Goal: Task Accomplishment & Management: Use online tool/utility

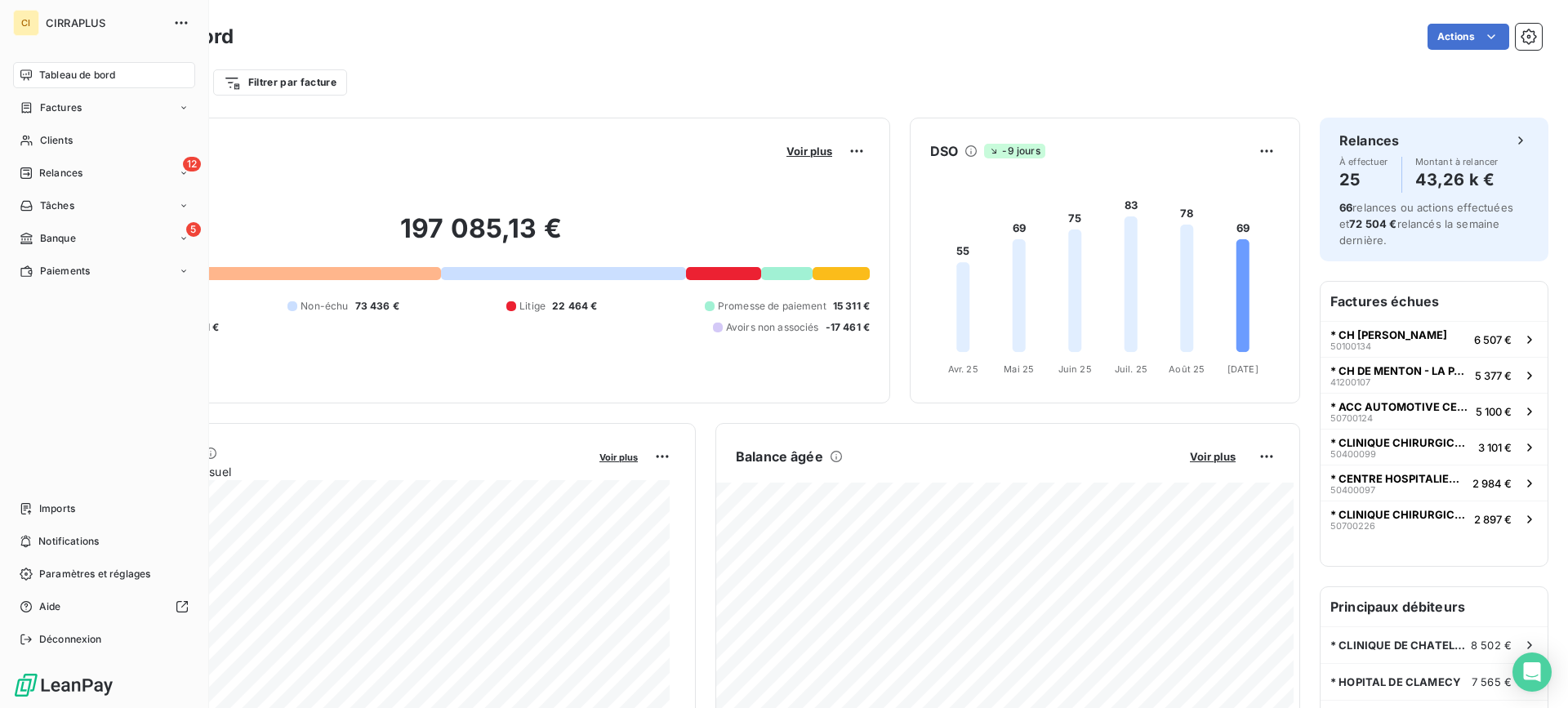
drag, startPoint x: 44, startPoint y: 140, endPoint x: 207, endPoint y: 95, distance: 169.1
click at [48, 139] on span "Clients" at bounding box center [56, 140] width 33 height 15
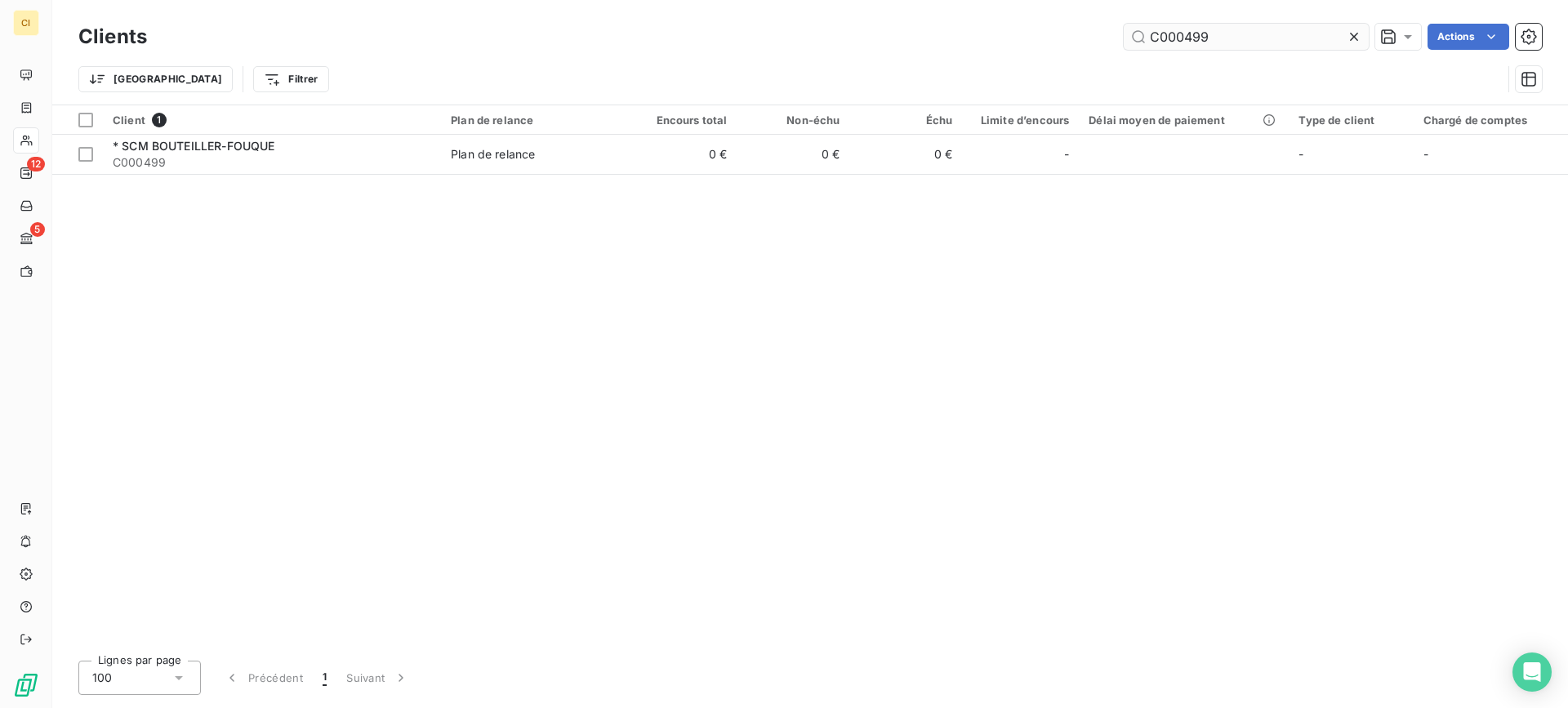
click at [1182, 30] on input "C000499" at bounding box center [1246, 36] width 245 height 26
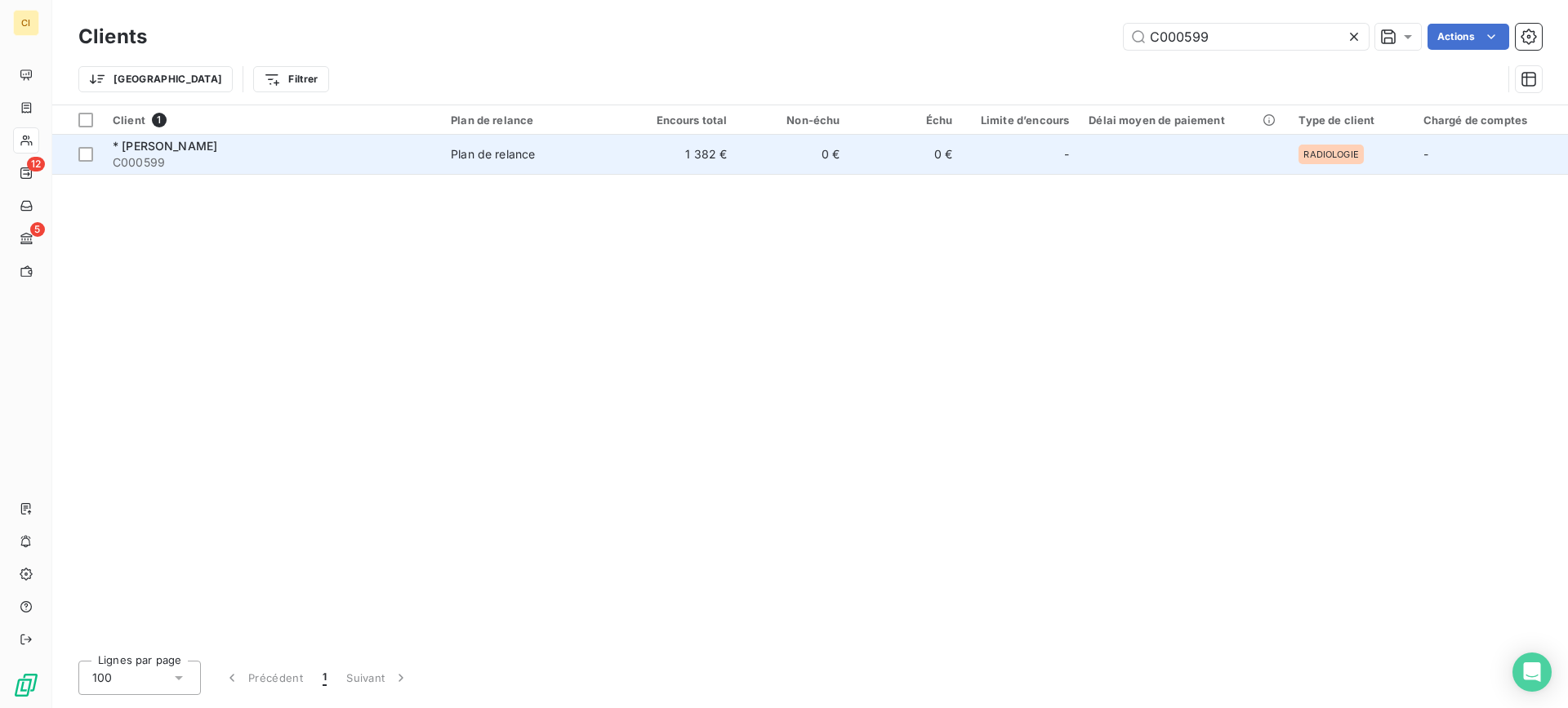
type input "C000599"
click at [160, 150] on span "* [PERSON_NAME]" at bounding box center [164, 146] width 105 height 14
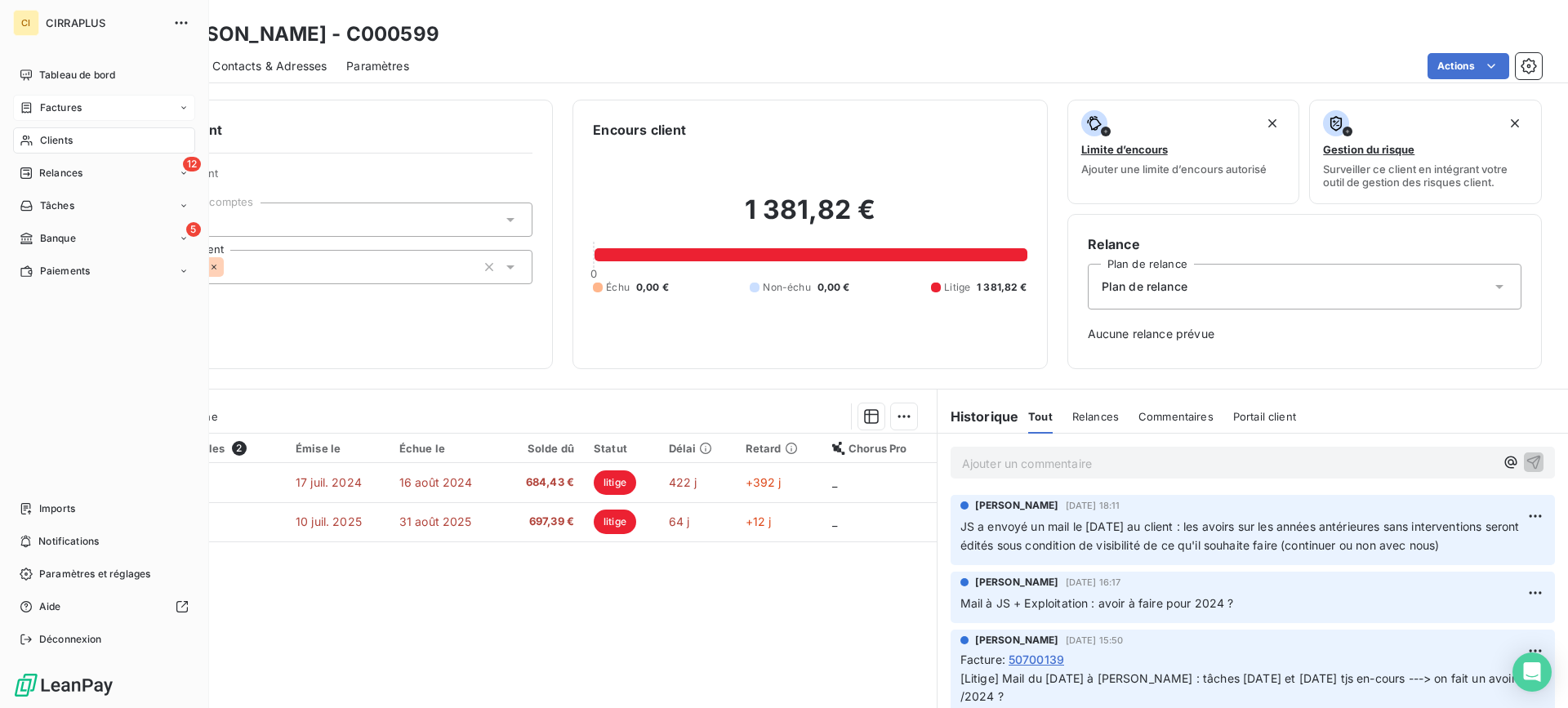
click at [67, 105] on span "Factures" at bounding box center [61, 107] width 41 height 15
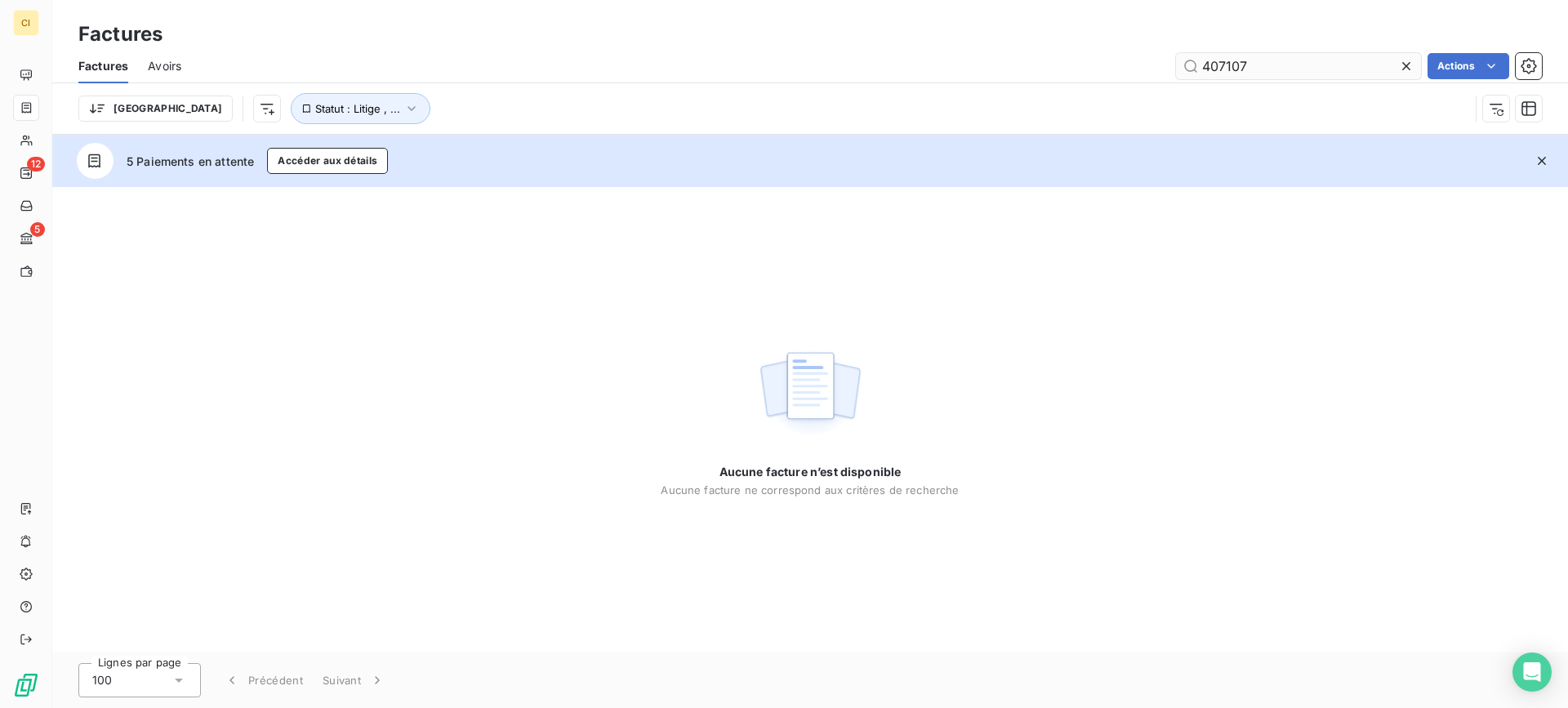
click at [1225, 64] on input "407107" at bounding box center [1297, 66] width 245 height 26
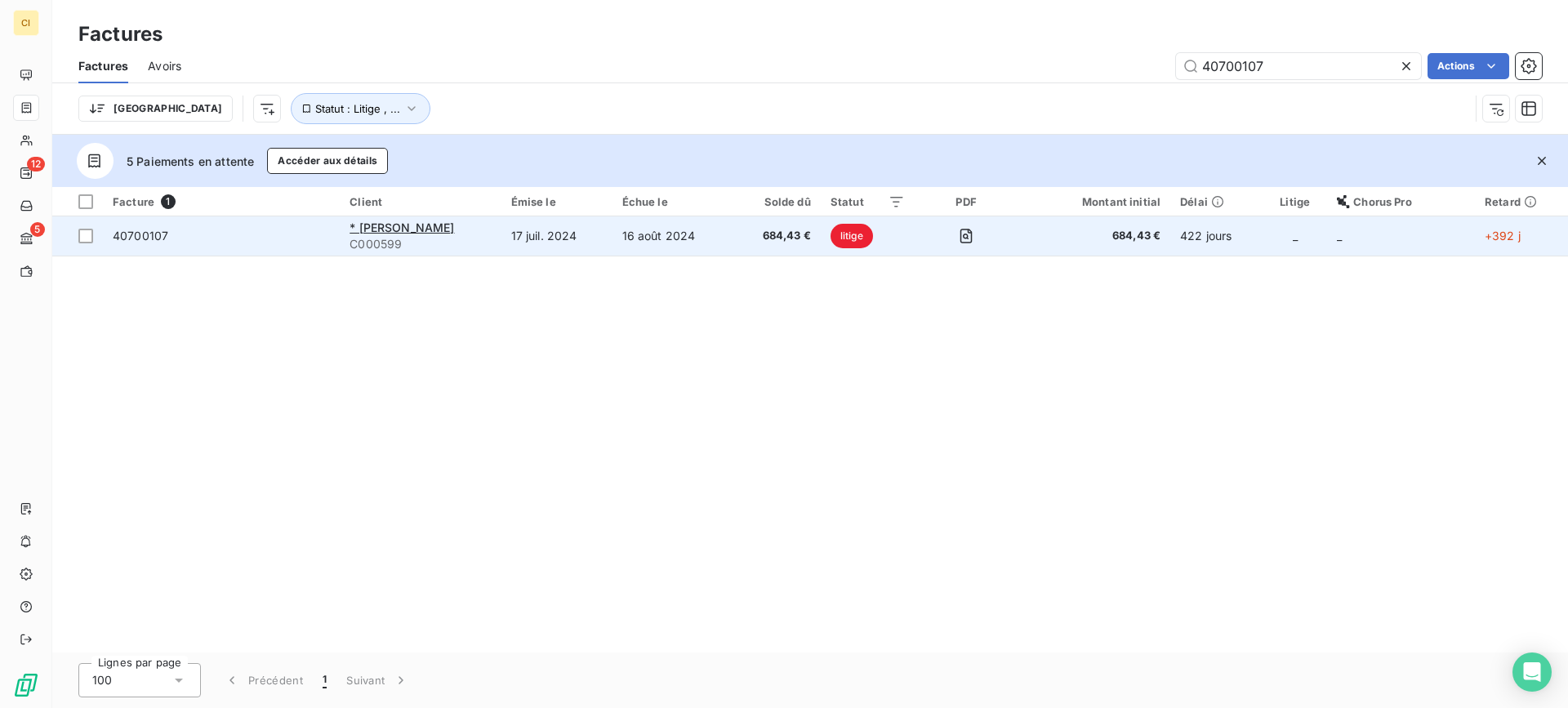
type input "40700107"
click at [140, 237] on span "40700107" at bounding box center [140, 235] width 55 height 14
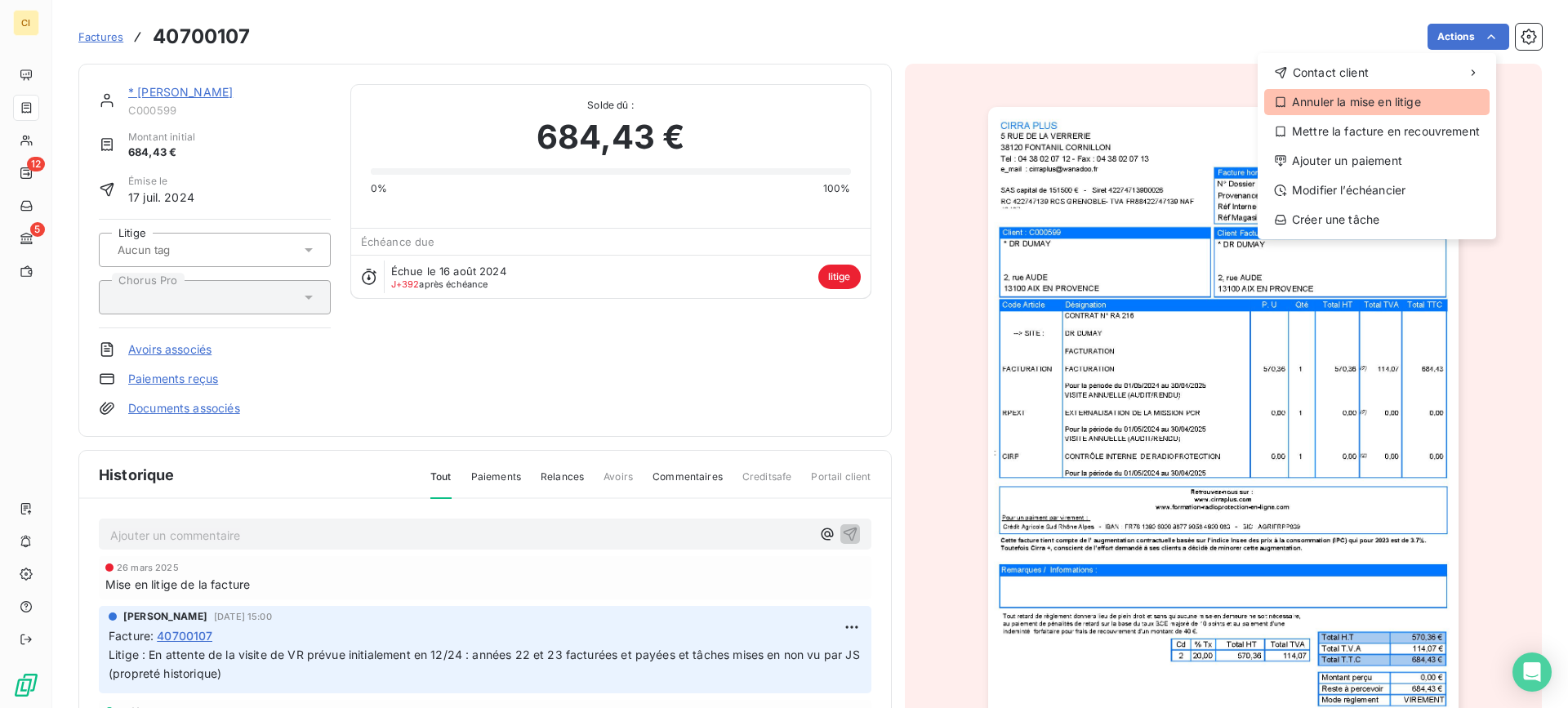
click at [1364, 96] on div "Annuler la mise en litige" at bounding box center [1376, 102] width 226 height 26
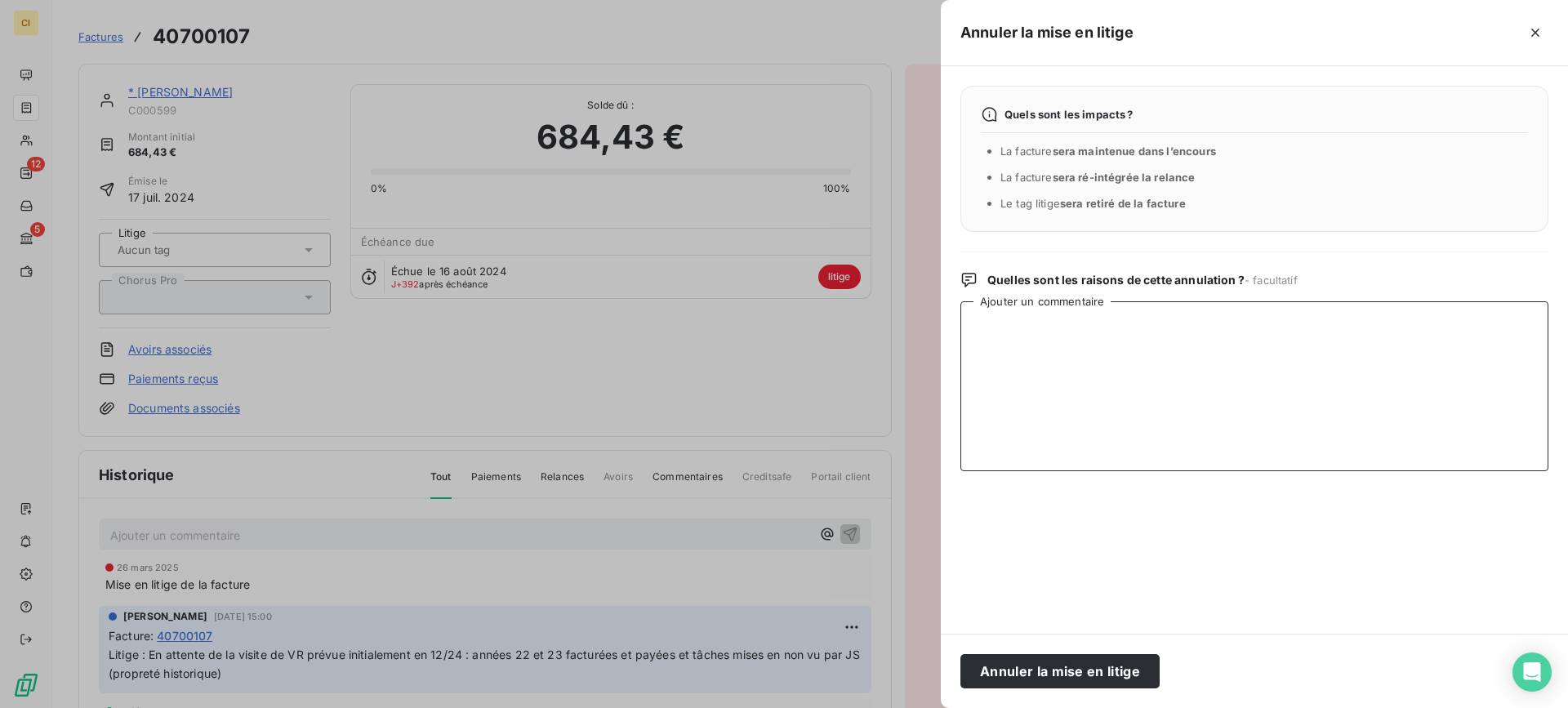
click at [1010, 341] on textarea "Ajouter un commentaire" at bounding box center [1254, 386] width 588 height 169
click at [1080, 329] on textarea "Avoir du [DATE] : 50%" at bounding box center [1254, 386] width 588 height 169
drag, startPoint x: 1238, startPoint y: 328, endPoint x: 923, endPoint y: 332, distance: 315.0
click at [923, 707] on div "Annuler la mise en litige Quels sont les impacts ? La facture sera maintenue da…" at bounding box center [784, 708] width 1568 height 0
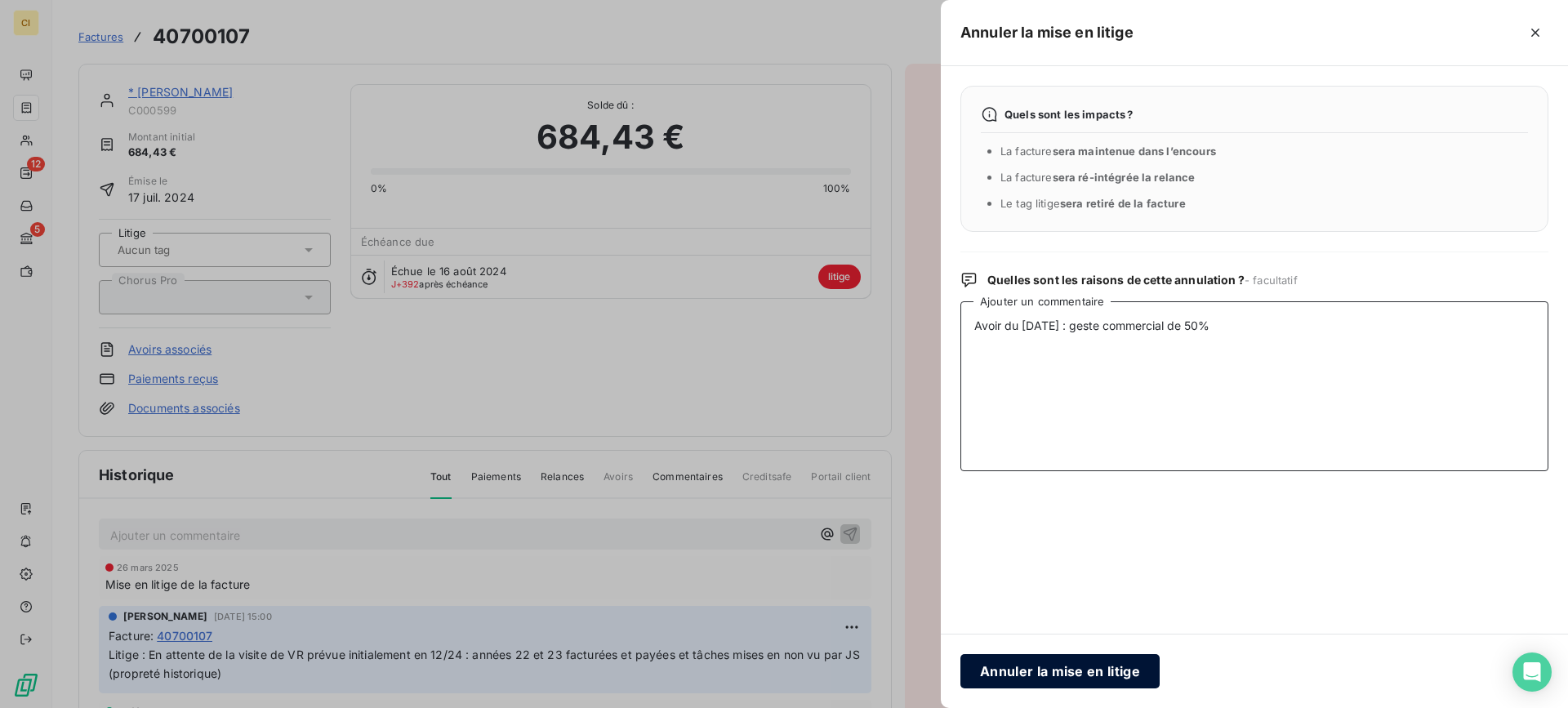
type textarea "Avoir du [DATE] : geste commercial de 50%"
click at [1018, 669] on button "Annuler la mise en litige" at bounding box center [1060, 672] width 199 height 35
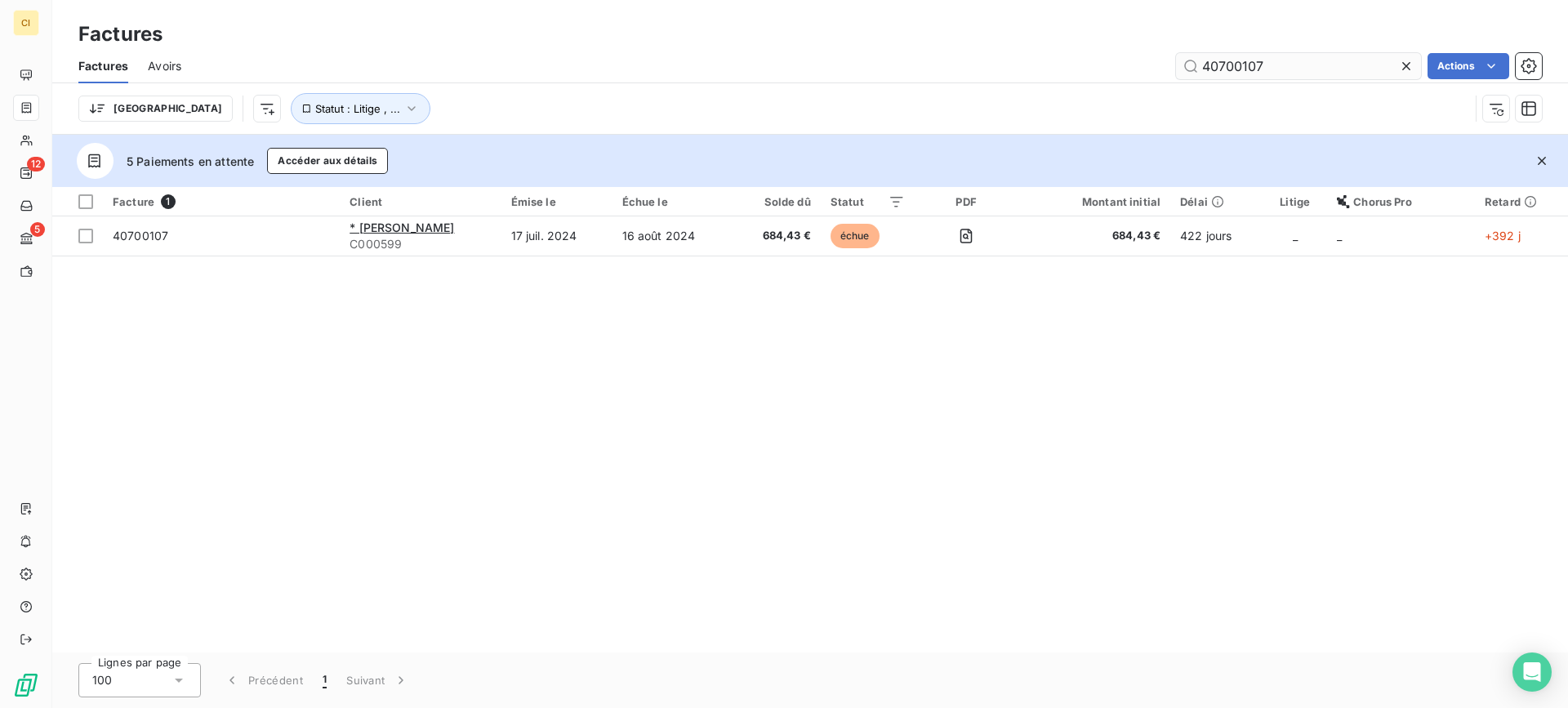
drag, startPoint x: 1205, startPoint y: 63, endPoint x: 1344, endPoint y: 57, distance: 139.1
click at [1344, 57] on input "40700107" at bounding box center [1297, 66] width 245 height 26
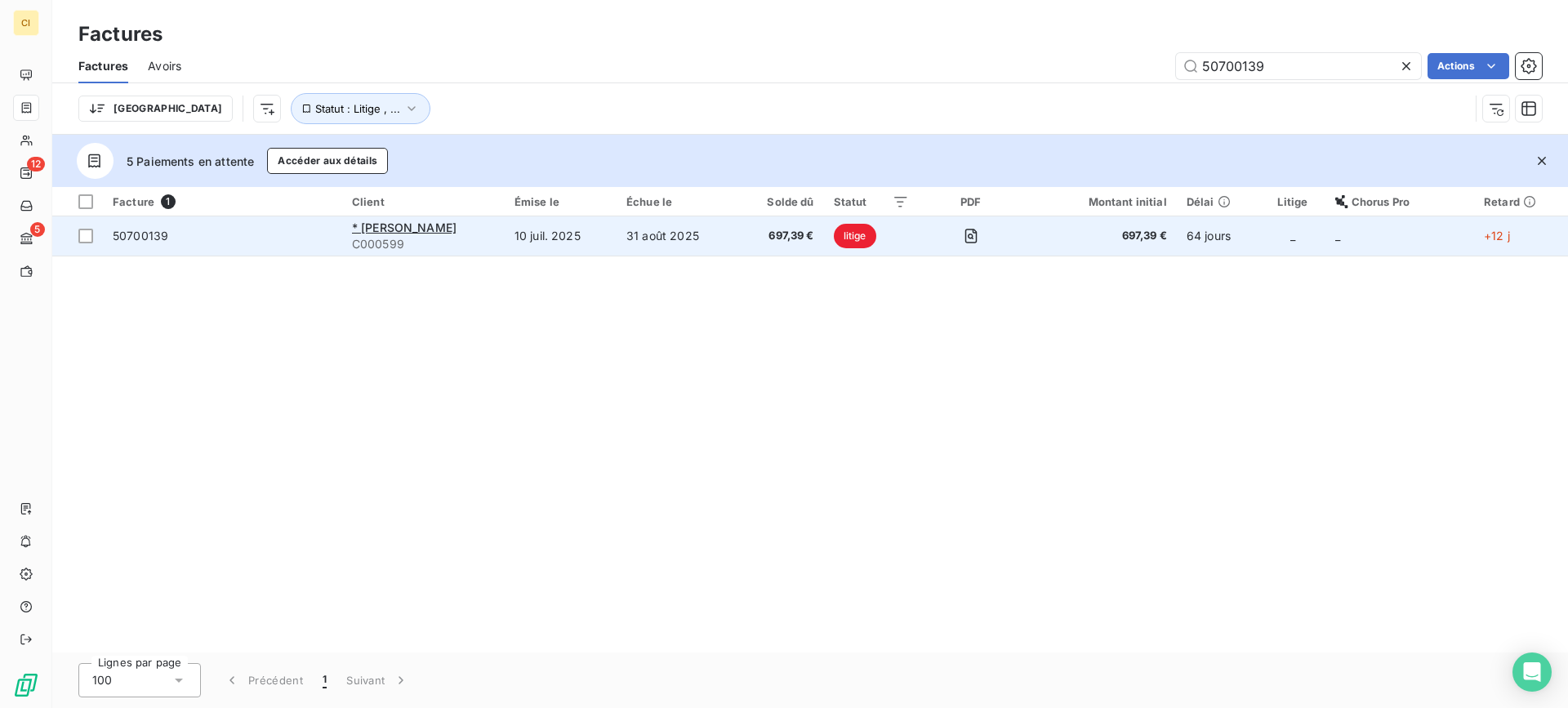
type input "50700139"
click at [155, 239] on span "50700139" at bounding box center [140, 235] width 55 height 14
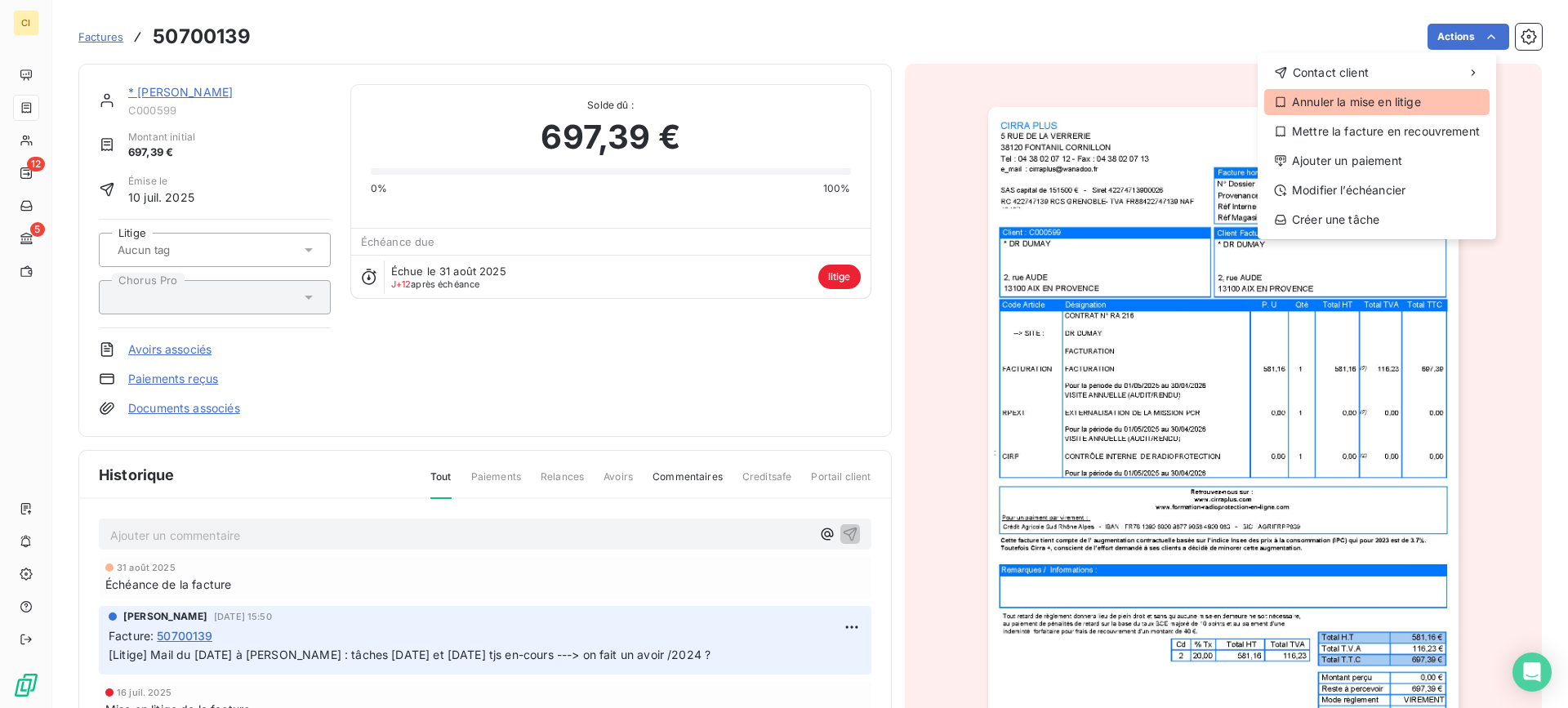
click at [1324, 99] on div "Annuler la mise en litige" at bounding box center [1376, 102] width 226 height 26
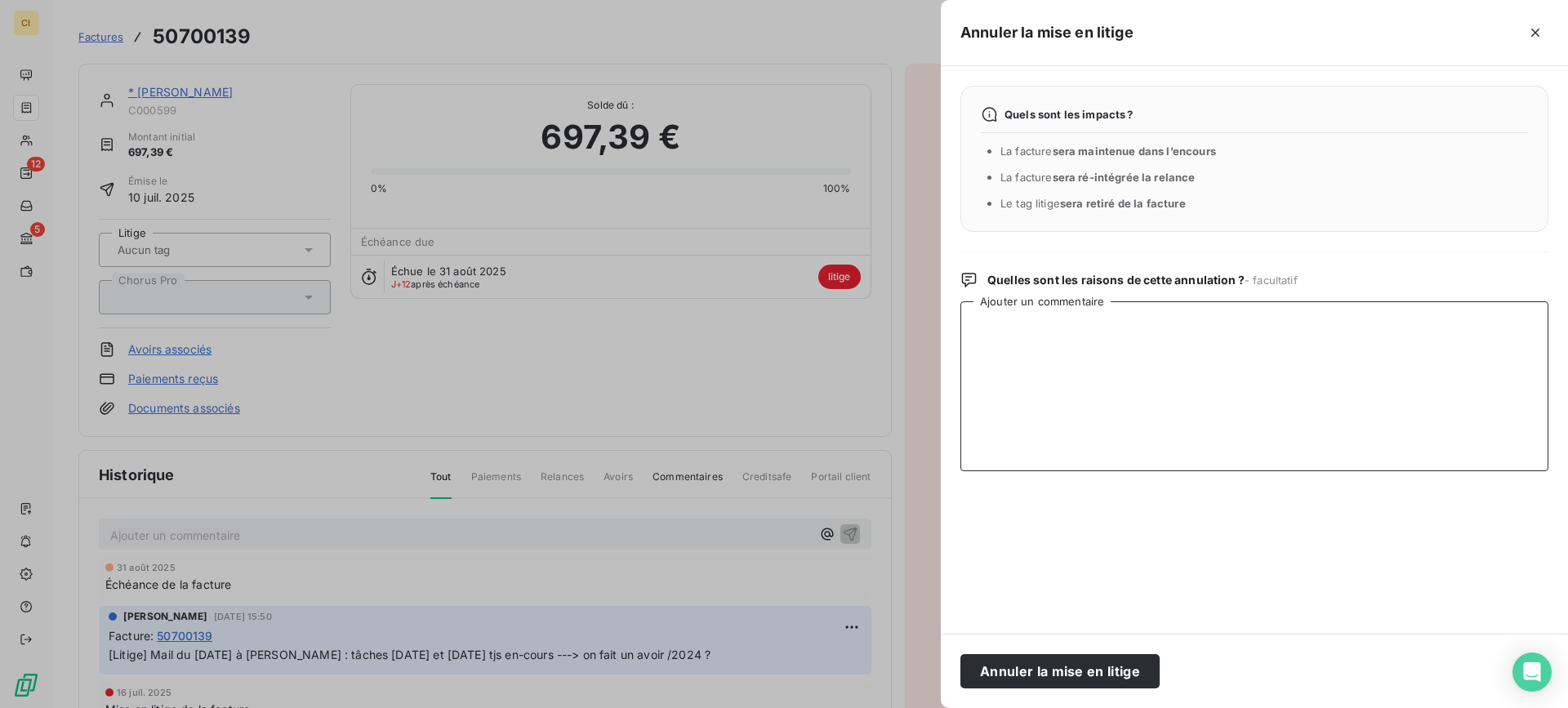
click at [983, 346] on textarea "Ajouter un commentaire" at bounding box center [1254, 386] width 588 height 169
paste textarea "Avoir du [DATE] : geste commercial de 50%"
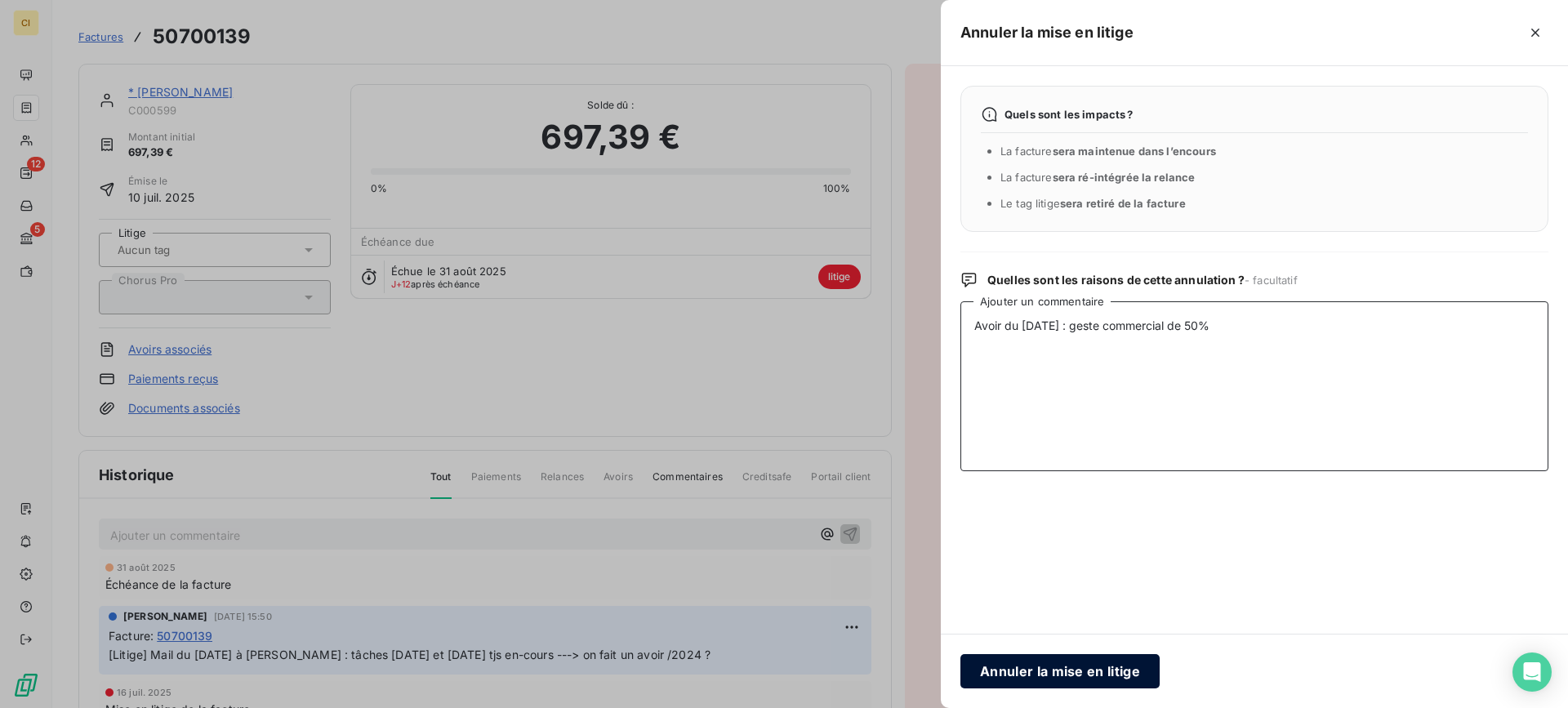
type textarea "Avoir du [DATE] : geste commercial de 50%"
click at [1063, 665] on button "Annuler la mise en litige" at bounding box center [1060, 672] width 199 height 35
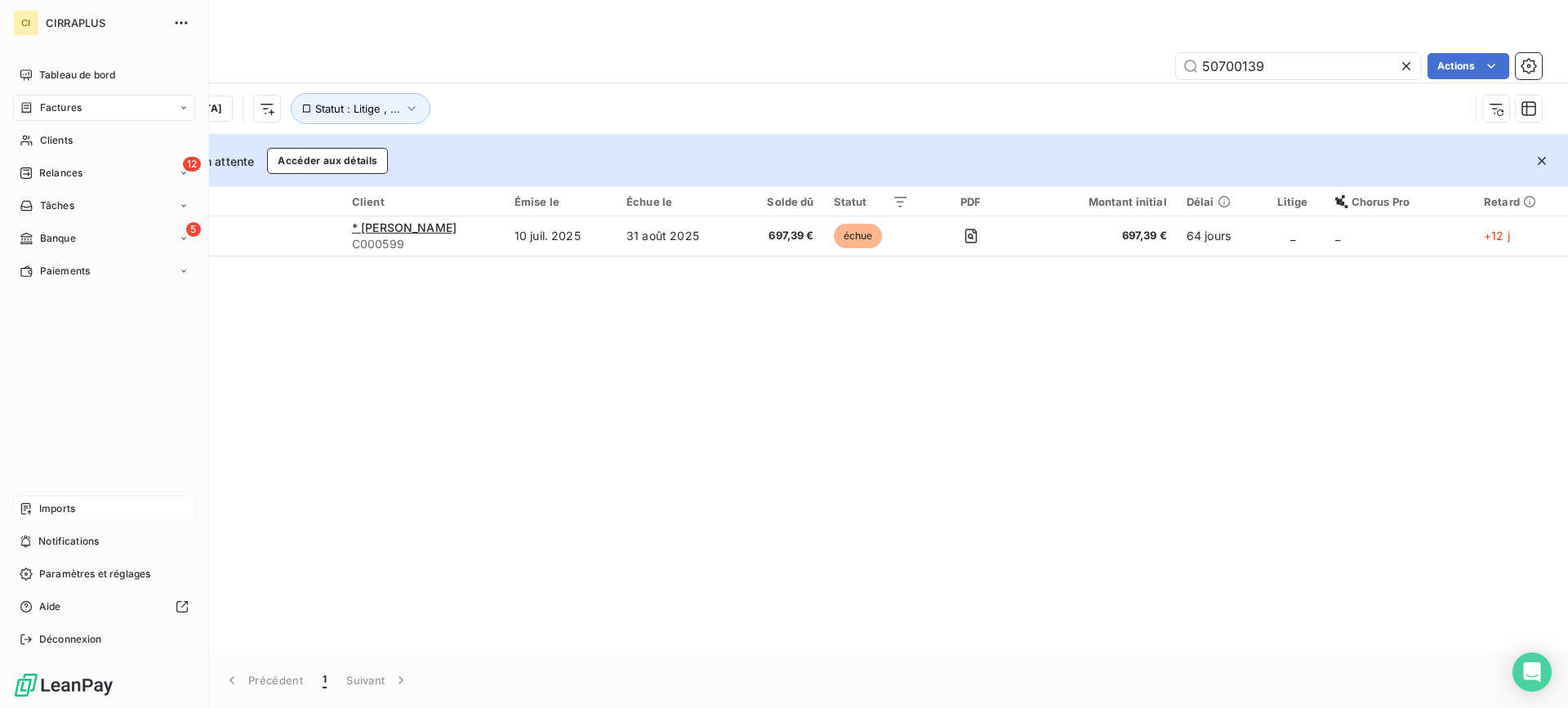
click at [52, 505] on span "Imports" at bounding box center [57, 508] width 36 height 15
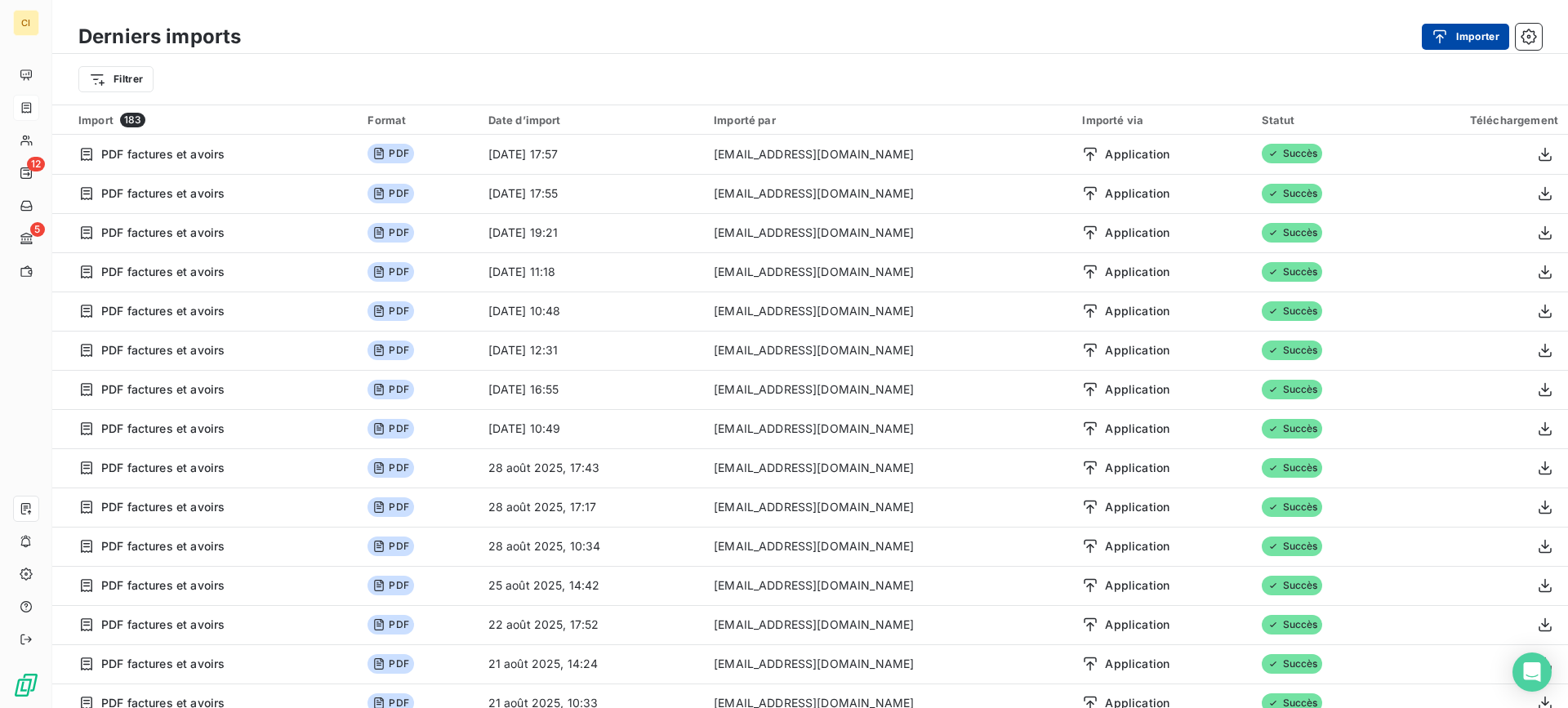
click at [1461, 39] on button "Importer" at bounding box center [1465, 36] width 87 height 26
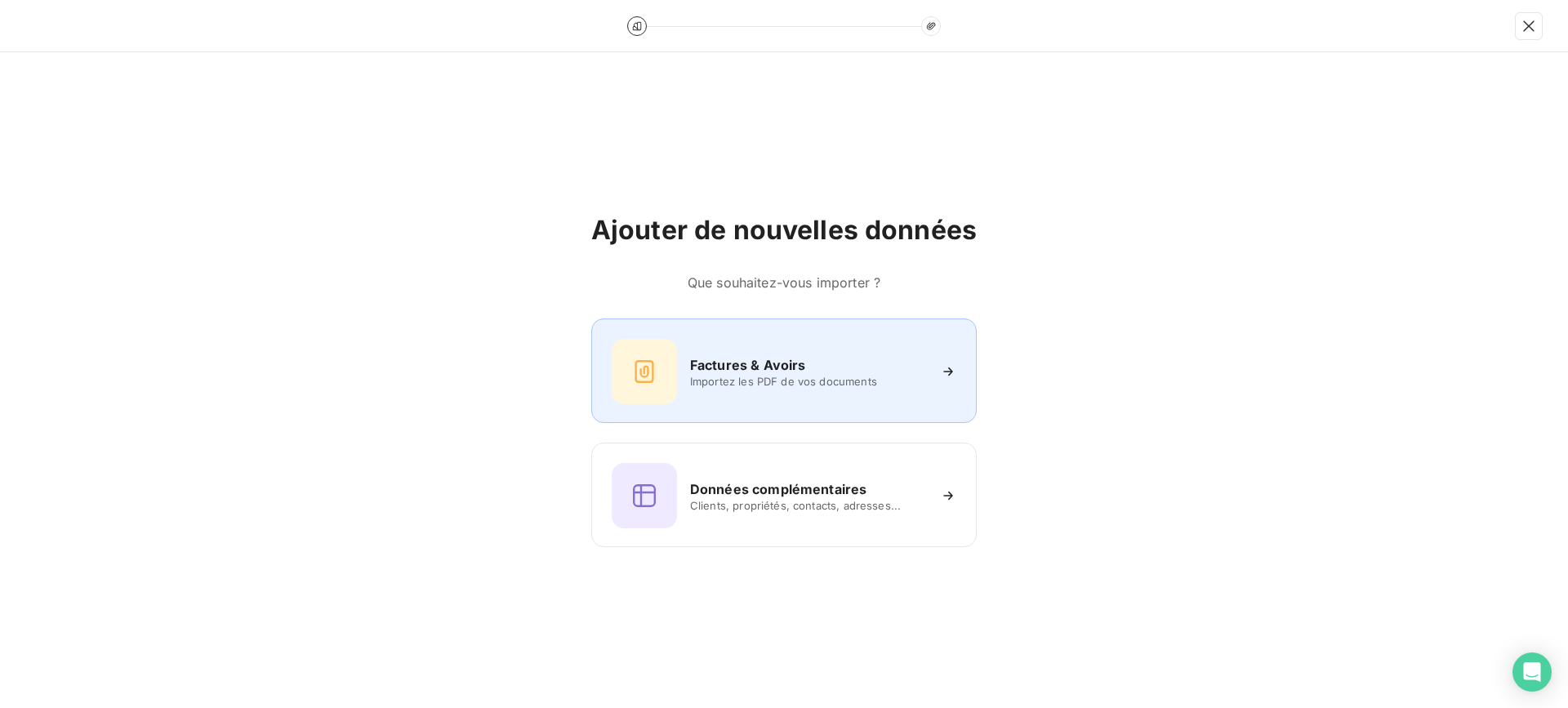
click at [781, 382] on span "Importez les PDF de vos documents" at bounding box center [808, 381] width 237 height 13
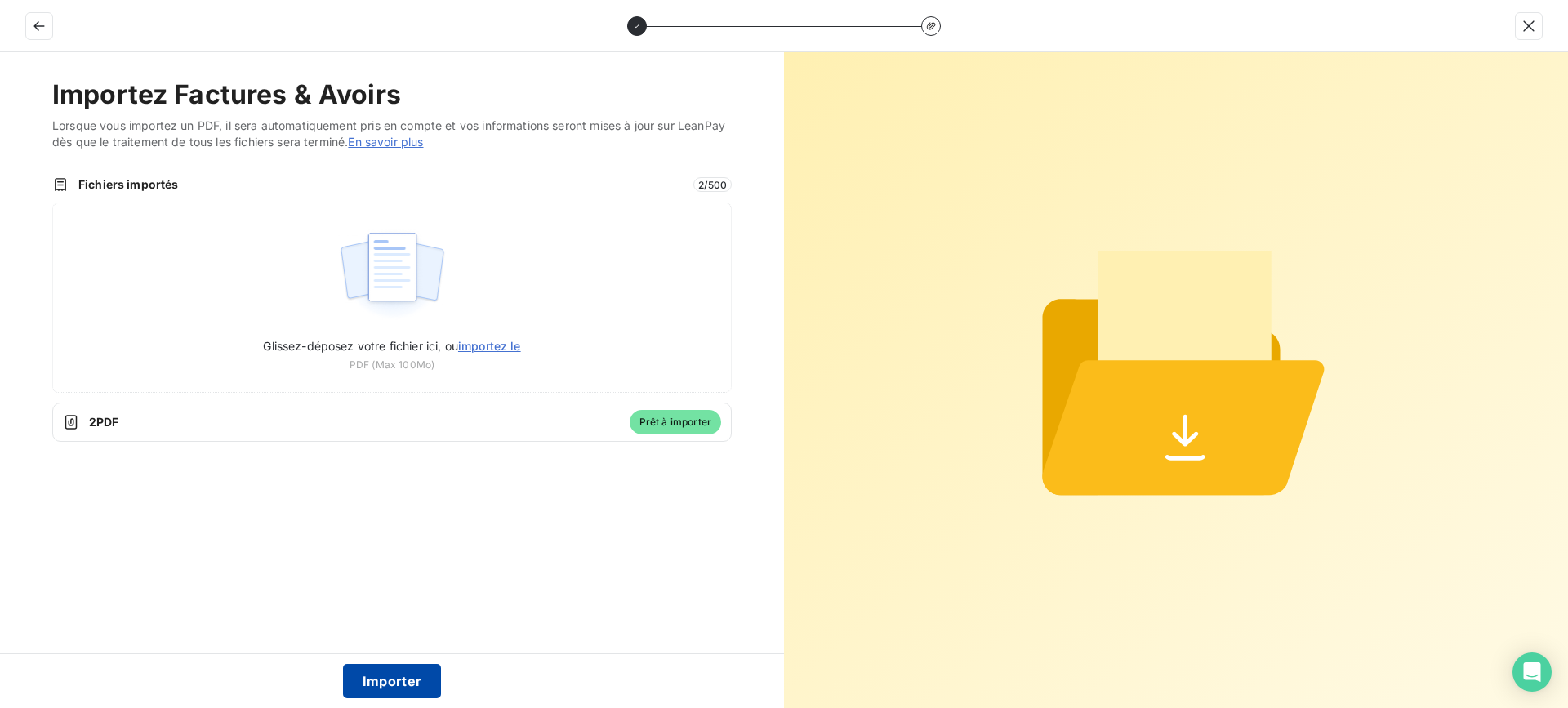
click at [379, 682] on button "Importer" at bounding box center [392, 681] width 99 height 35
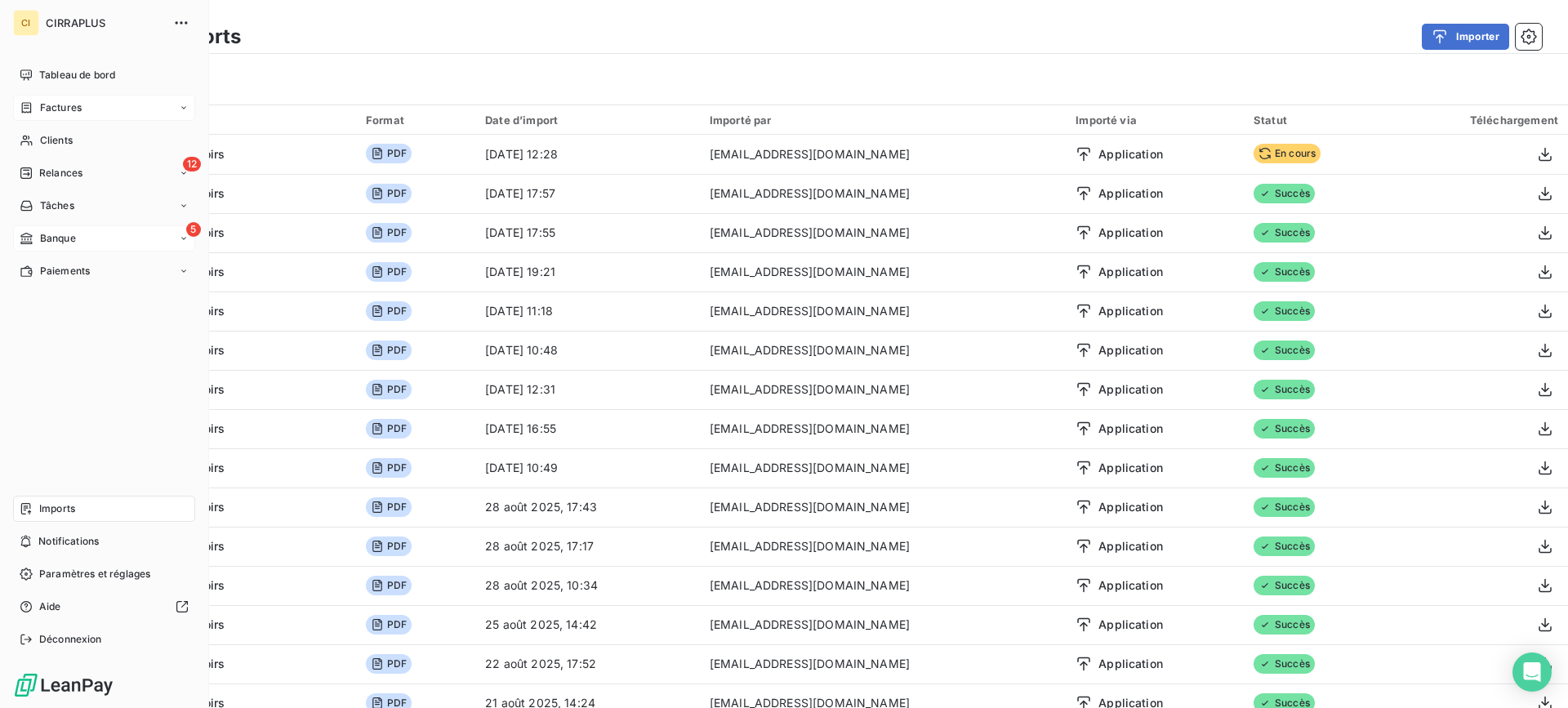
click at [47, 238] on span "Banque" at bounding box center [58, 238] width 36 height 15
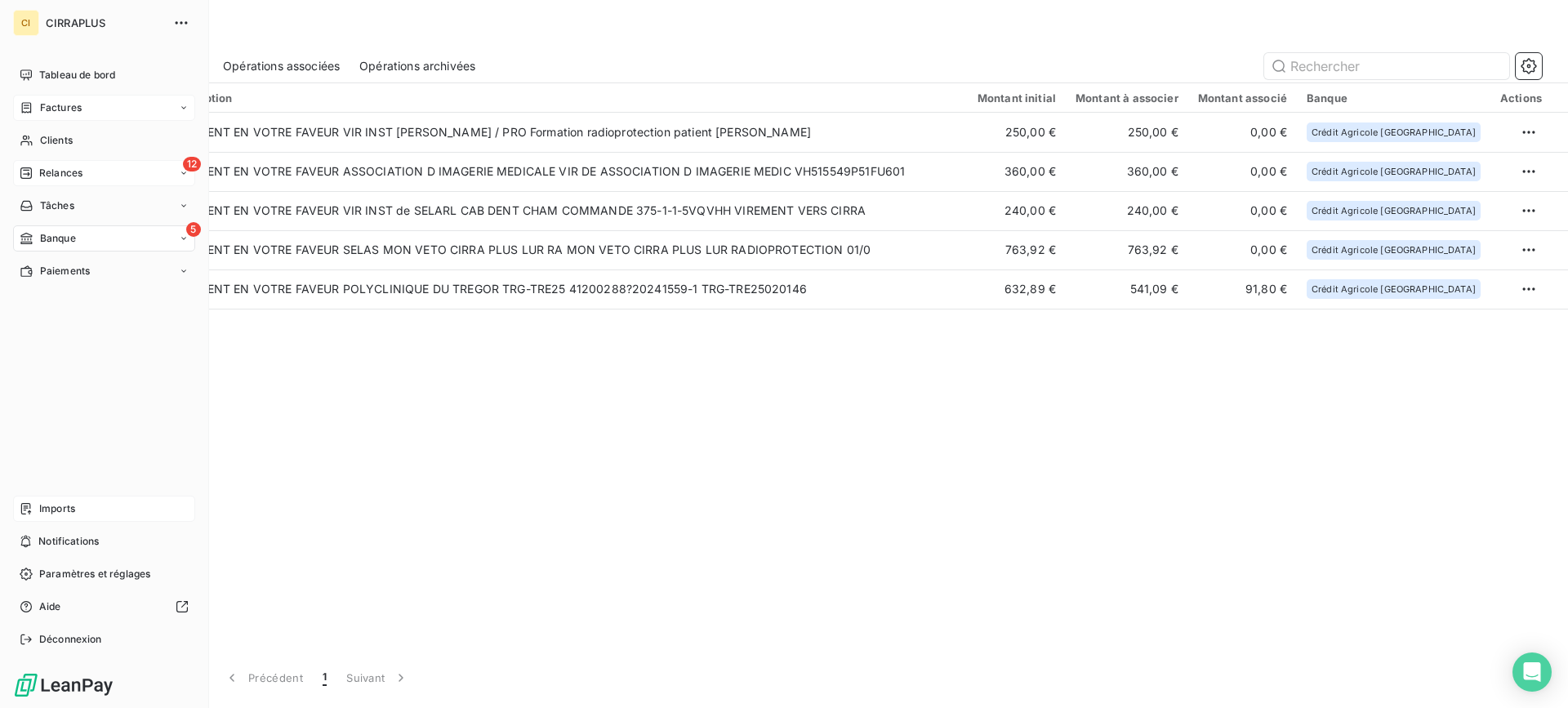
click at [59, 167] on span "Relances" at bounding box center [61, 173] width 43 height 15
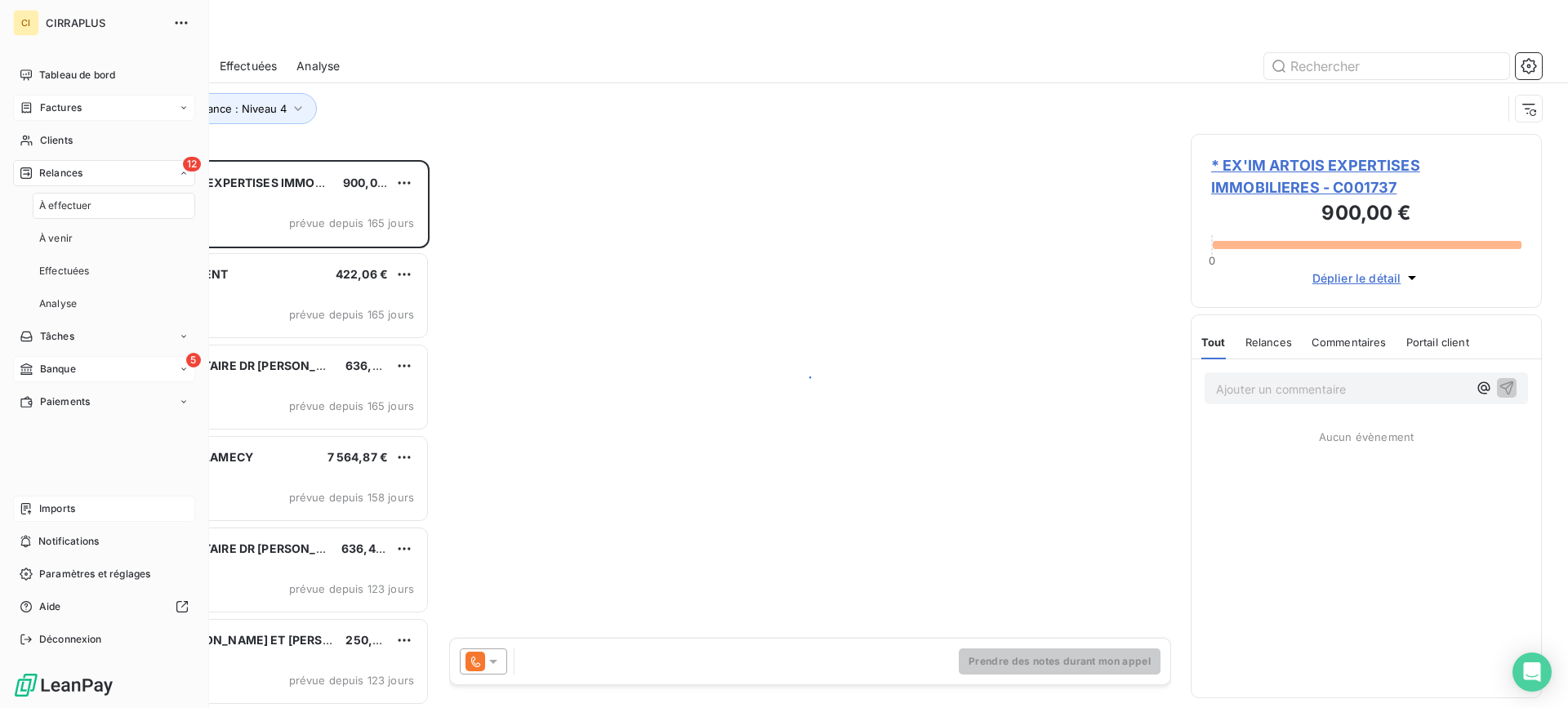
scroll to position [536, 339]
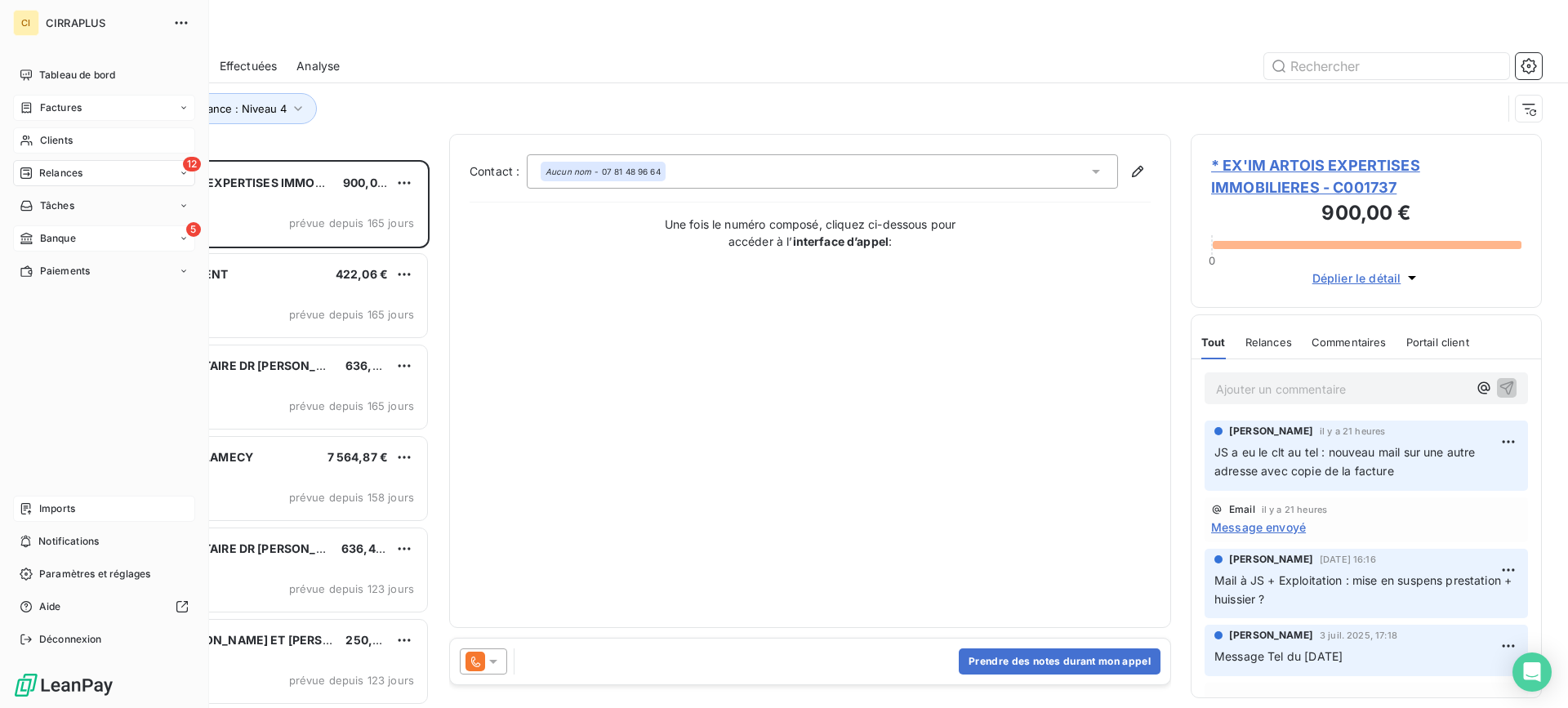
click at [56, 136] on span "Clients" at bounding box center [56, 140] width 33 height 15
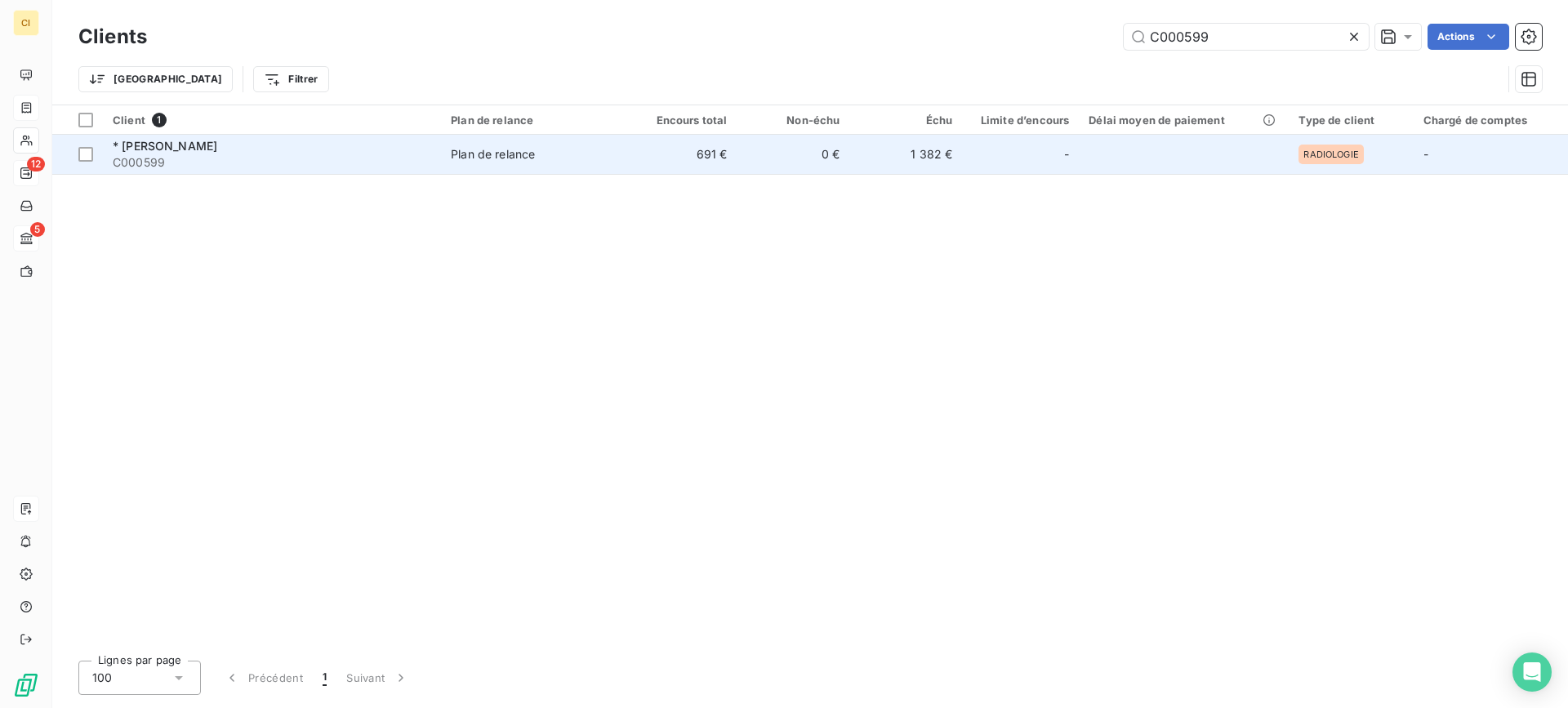
click at [157, 146] on span "* [PERSON_NAME]" at bounding box center [164, 146] width 105 height 14
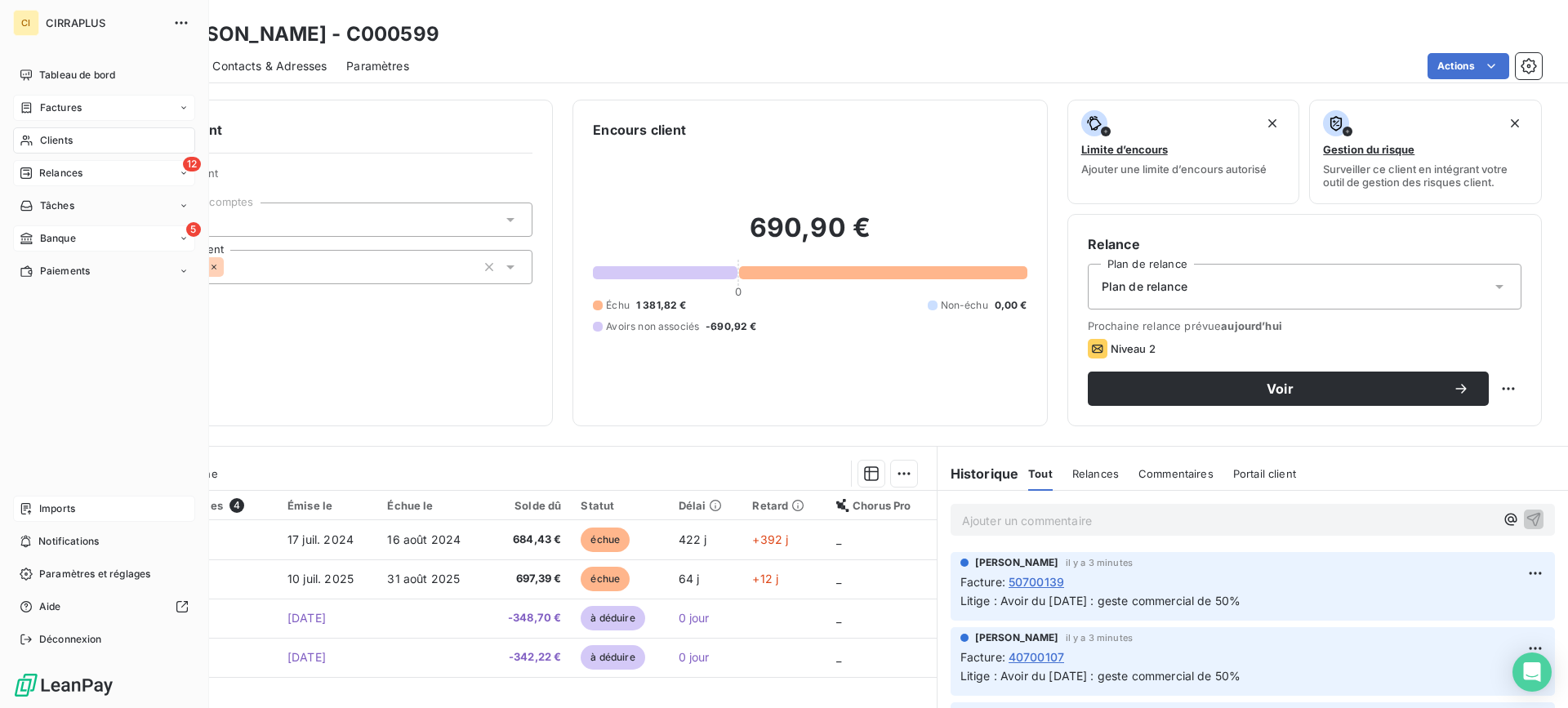
click at [56, 106] on span "Factures" at bounding box center [61, 107] width 41 height 15
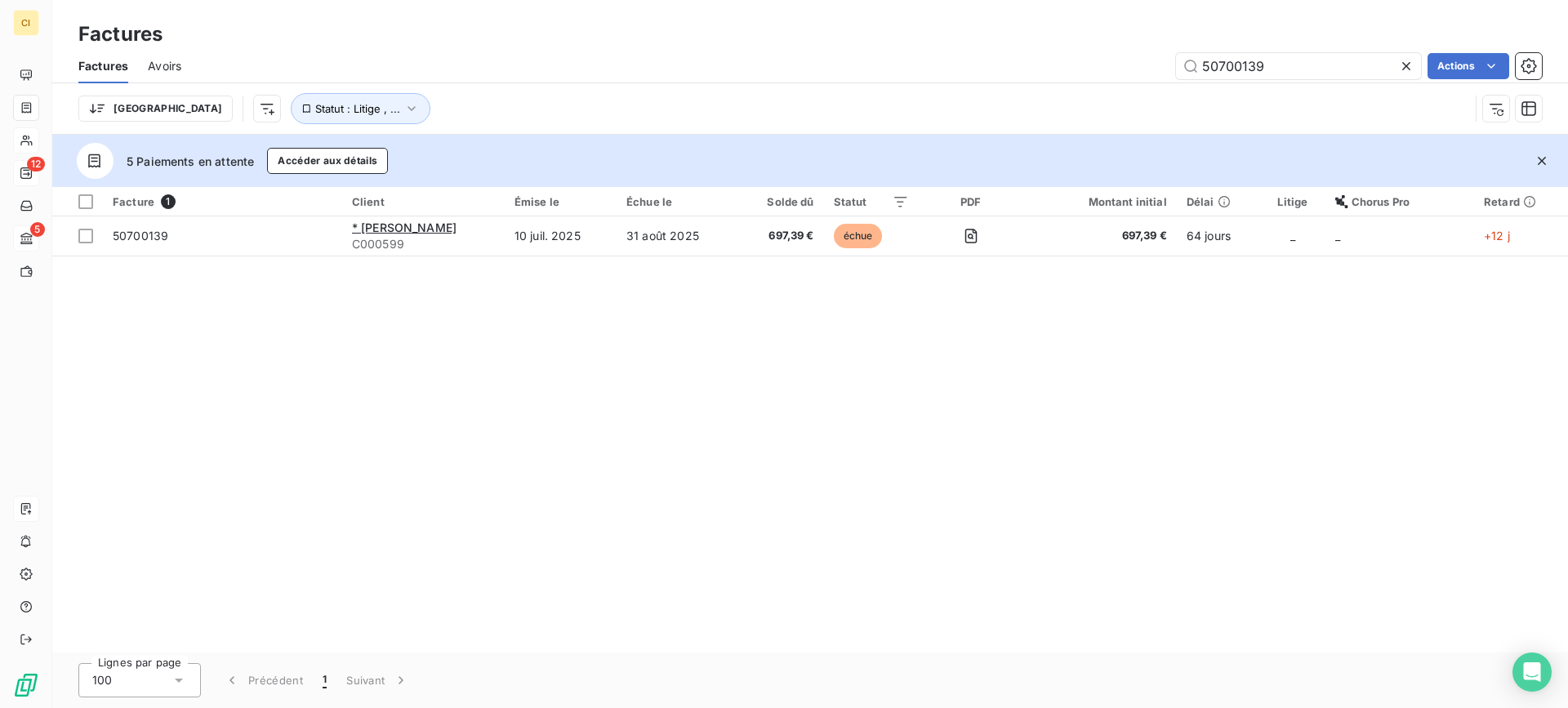
click at [178, 67] on span "Avoirs" at bounding box center [164, 66] width 34 height 16
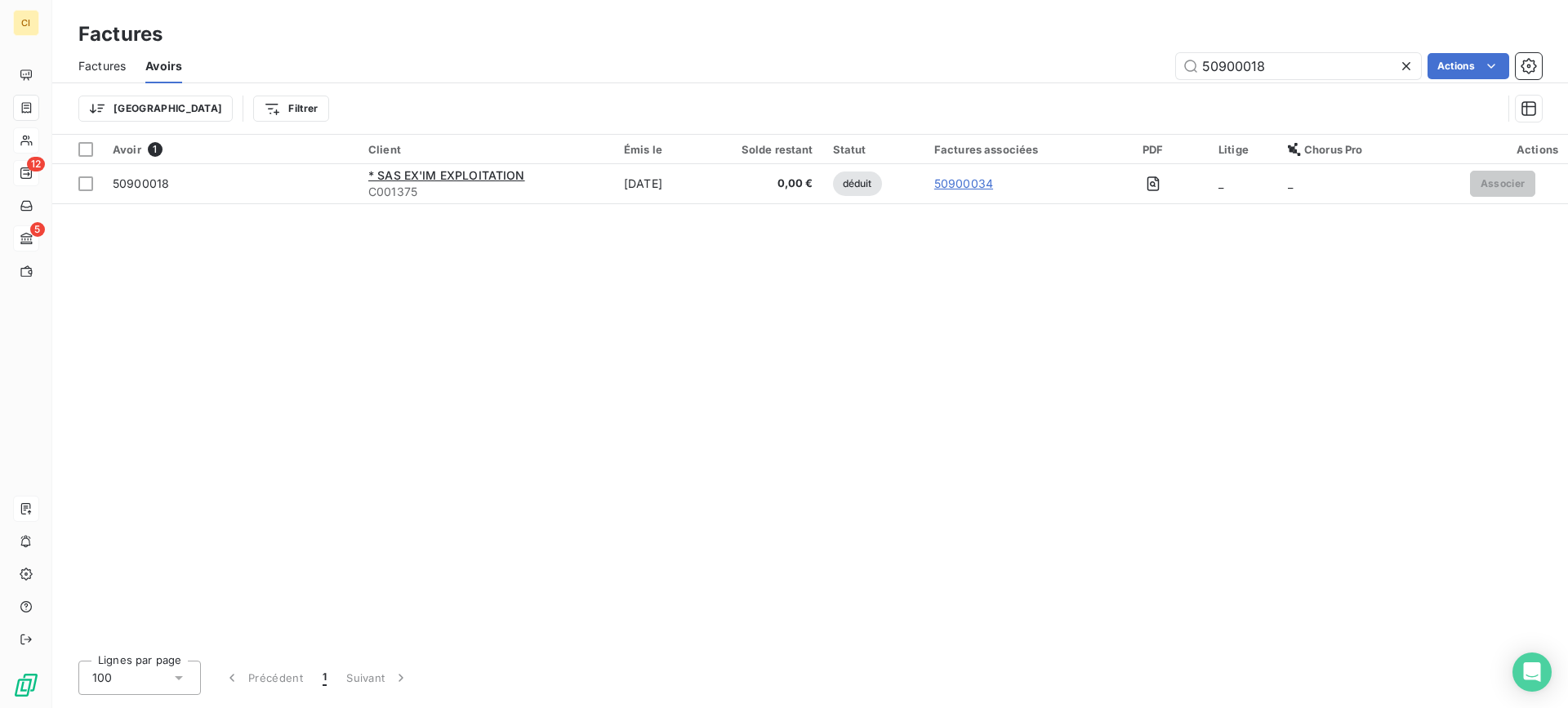
drag, startPoint x: 1267, startPoint y: 64, endPoint x: 1137, endPoint y: 63, distance: 130.0
click at [1137, 63] on div "50900018 Actions" at bounding box center [871, 66] width 1340 height 26
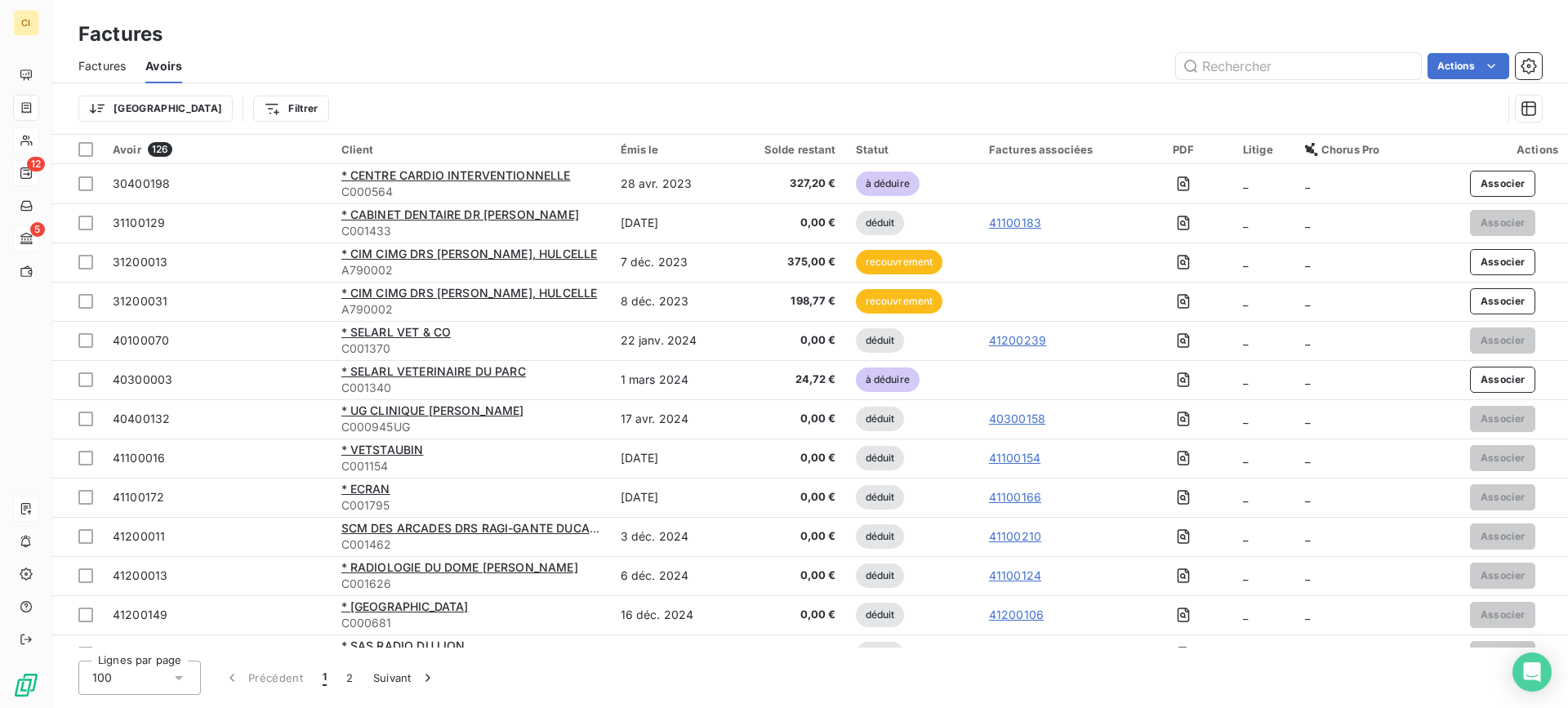
scroll to position [571, 0]
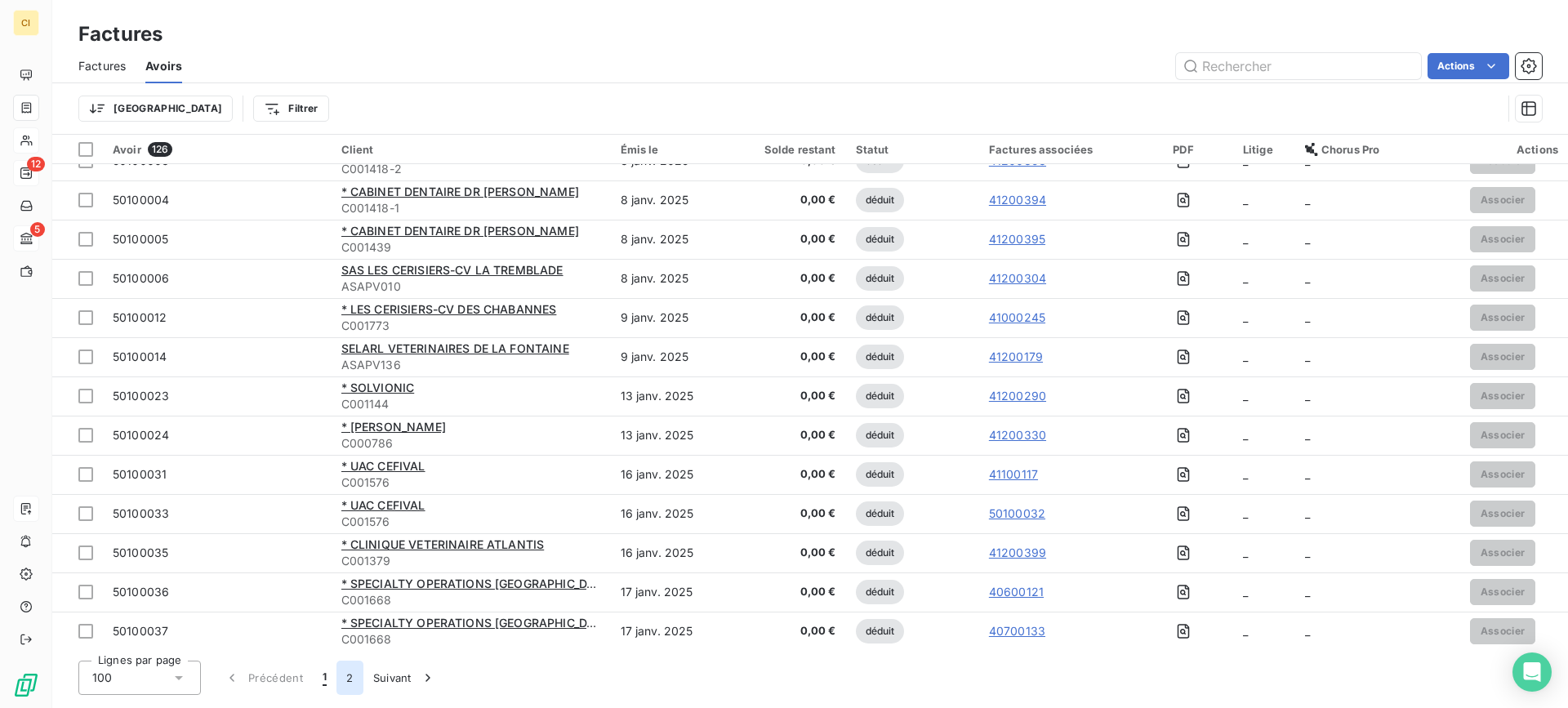
click at [343, 679] on button "2" at bounding box center [349, 678] width 26 height 35
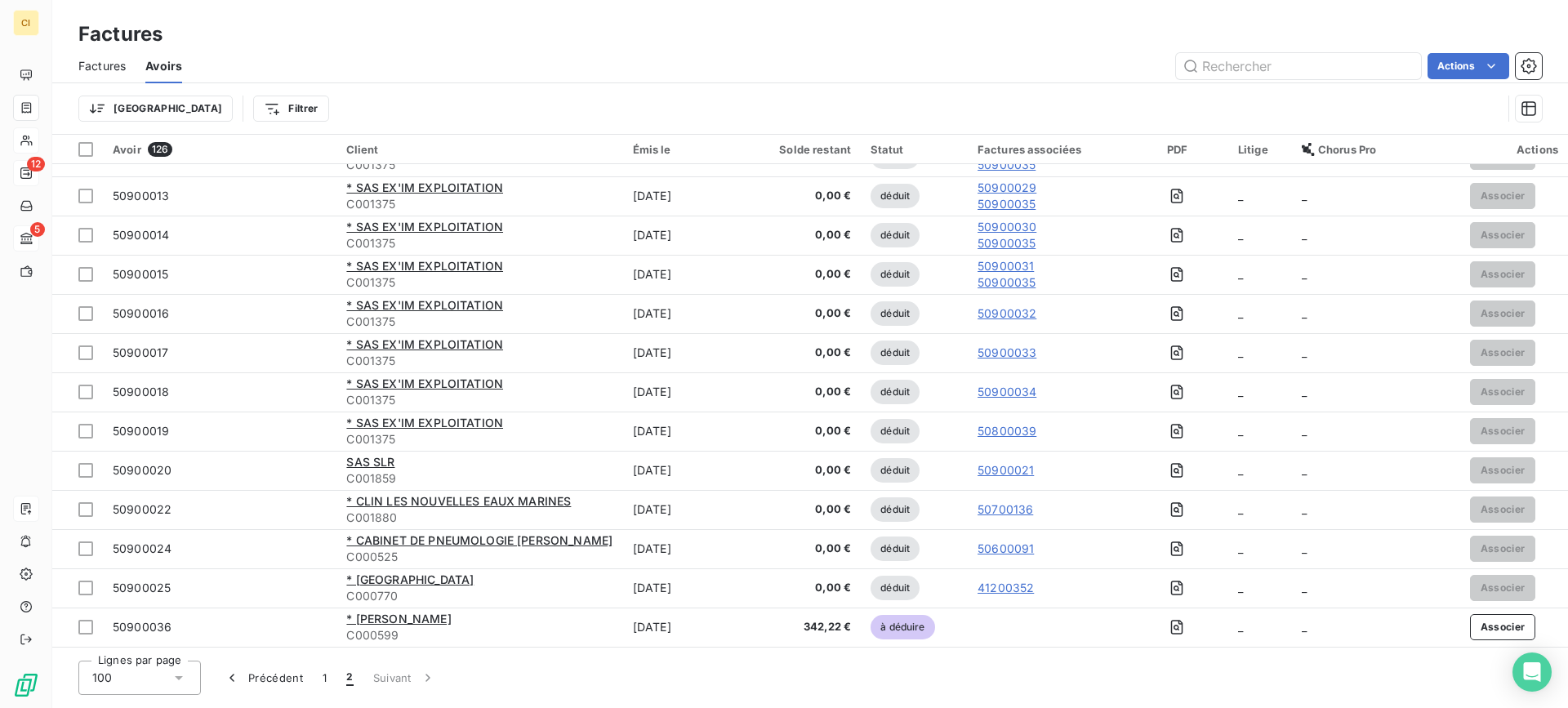
scroll to position [537, 0]
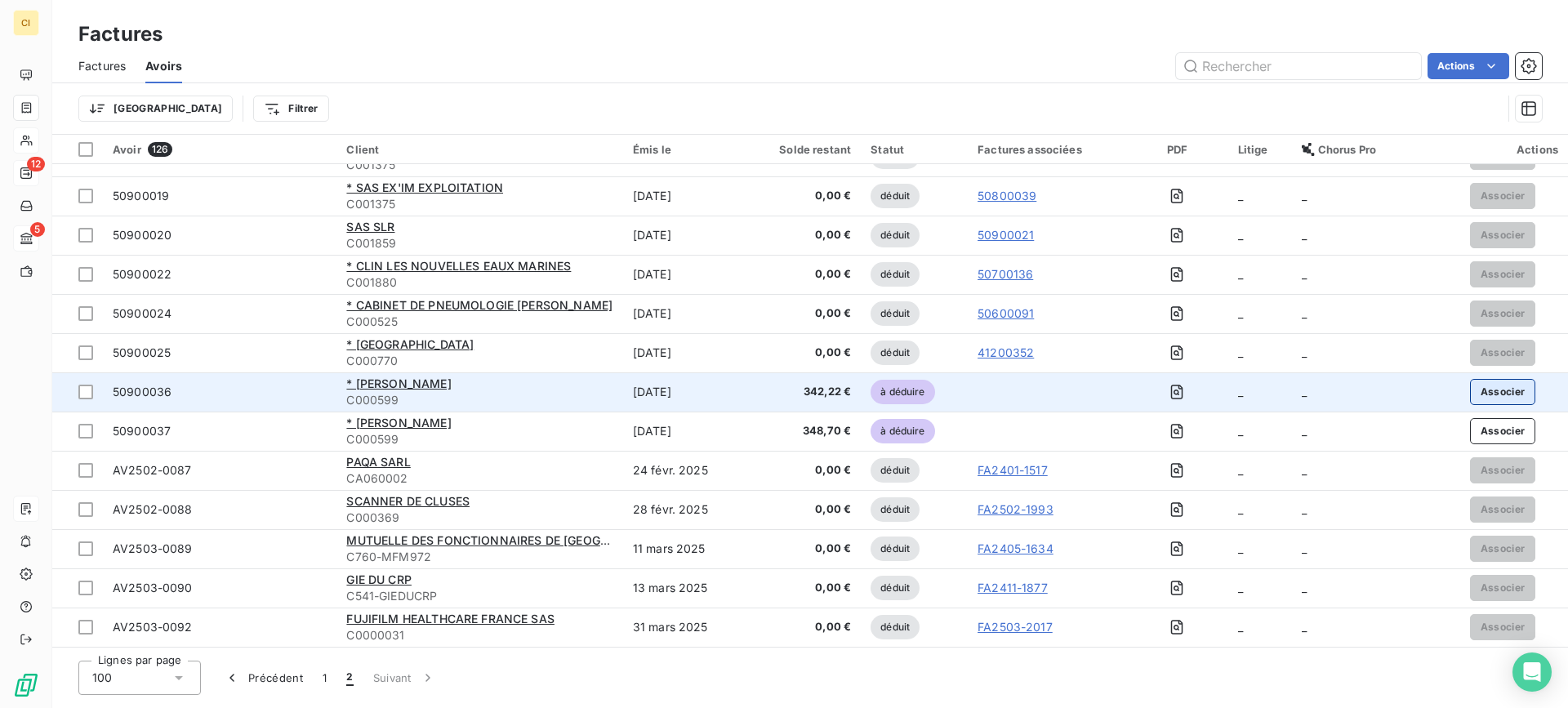
click at [1486, 387] on button "Associer" at bounding box center [1502, 392] width 67 height 26
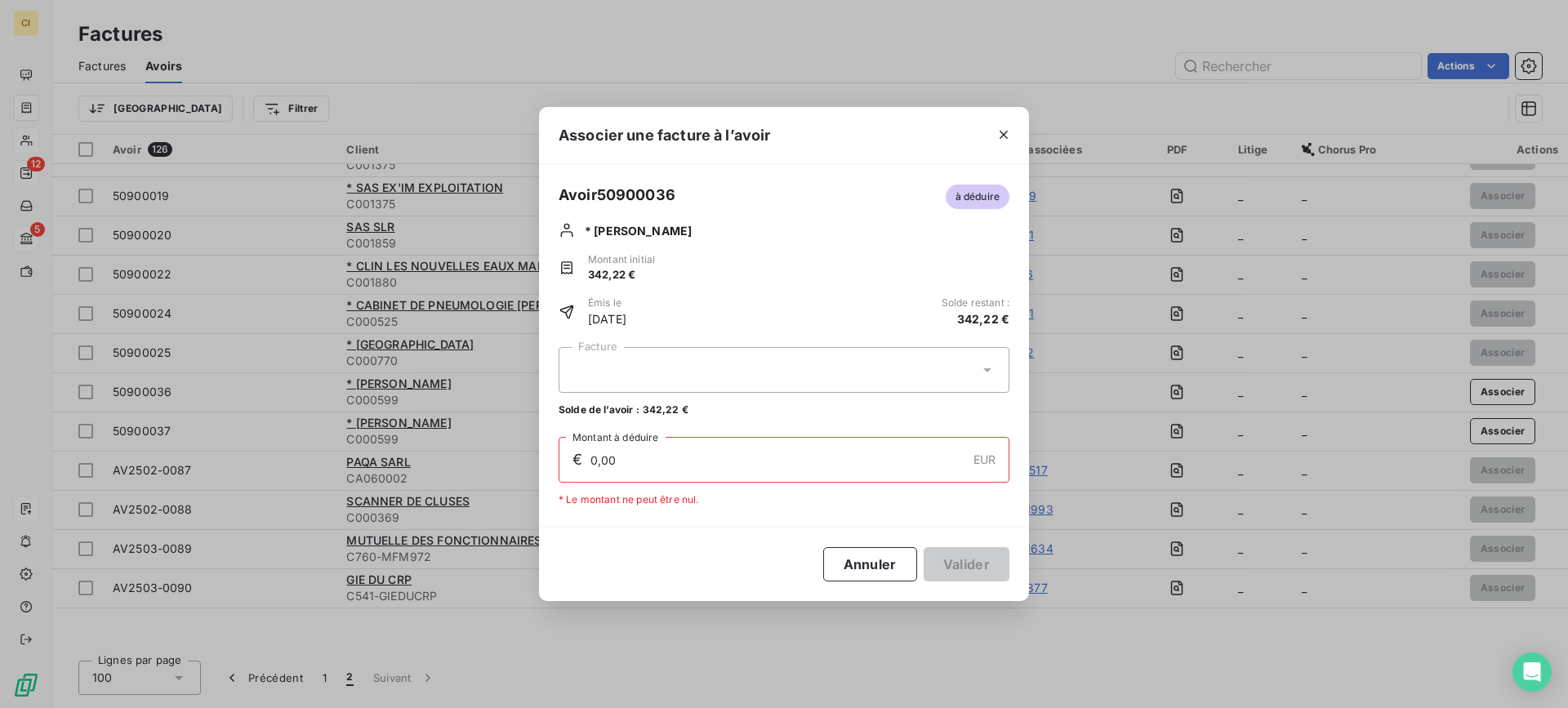
click at [654, 372] on div at bounding box center [783, 369] width 450 height 46
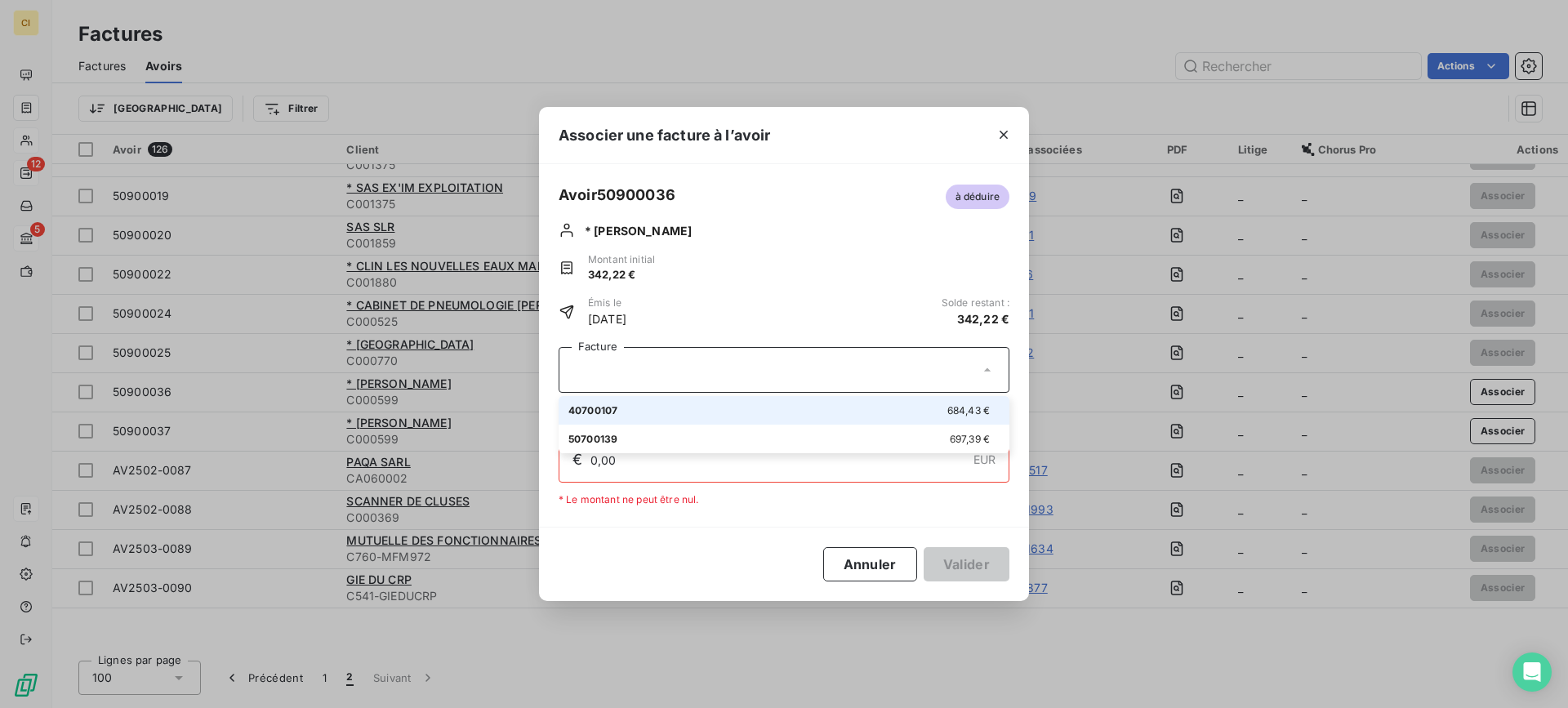
click at [648, 407] on div "40700107 684,43 €" at bounding box center [783, 411] width 431 height 16
type input "342,22"
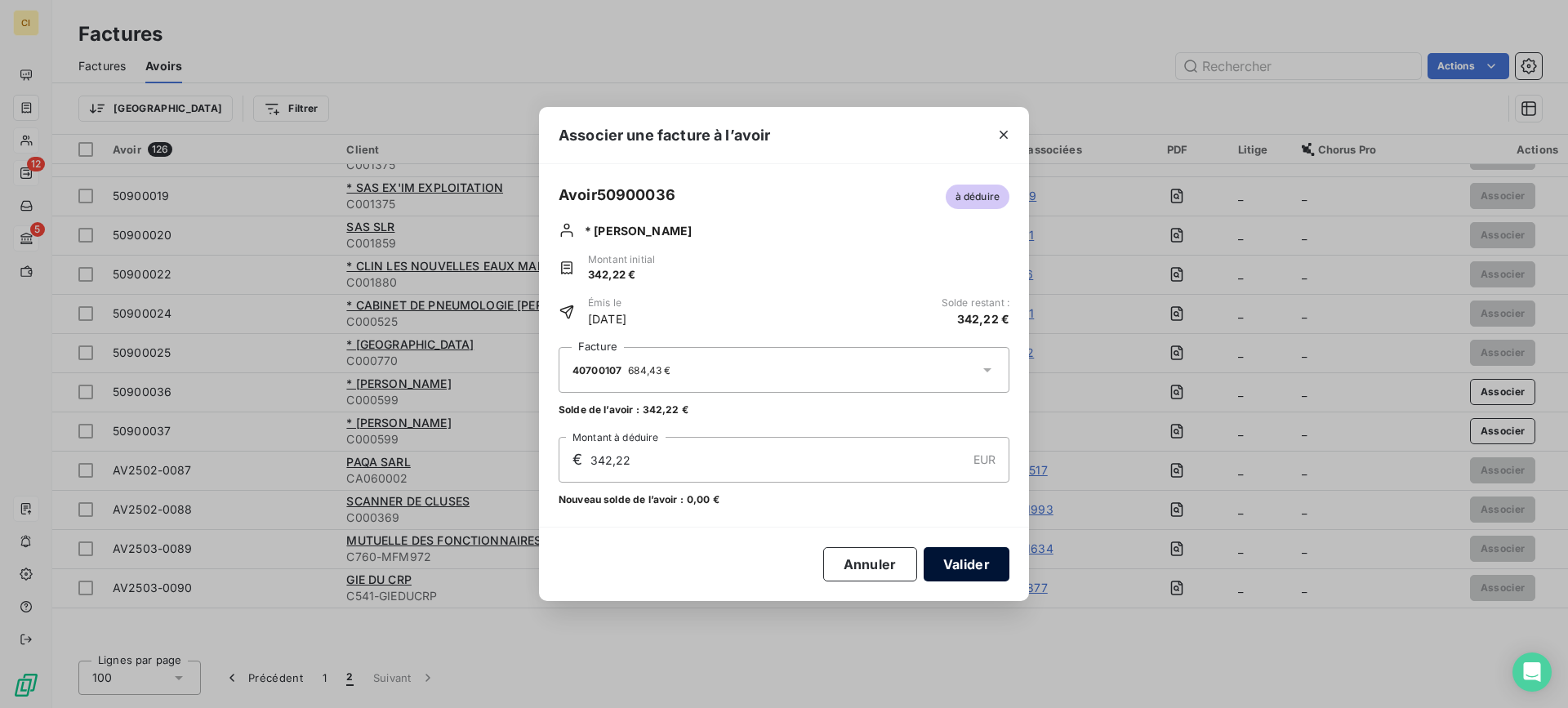
click at [978, 563] on button "Valider" at bounding box center [966, 564] width 86 height 35
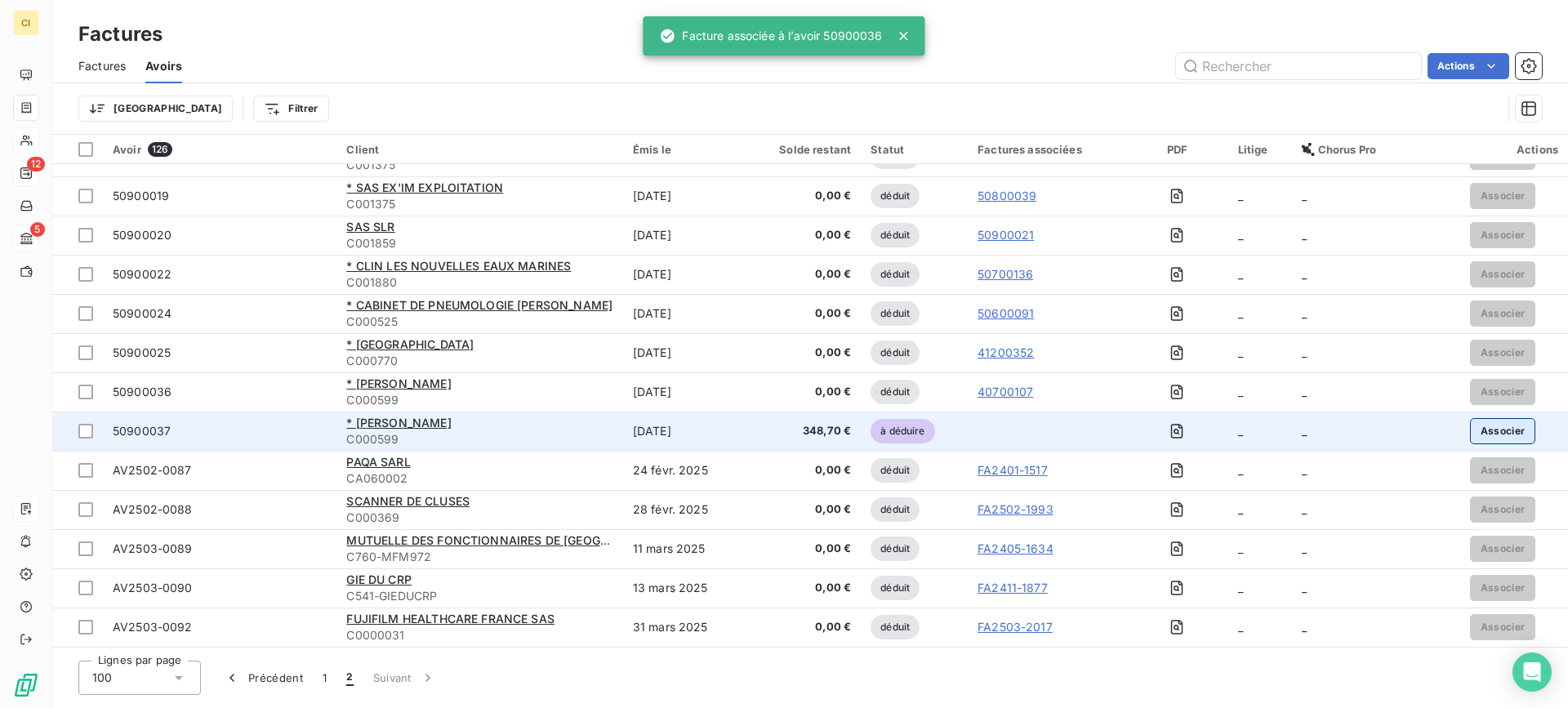
click at [1495, 434] on button "Associer" at bounding box center [1502, 431] width 67 height 26
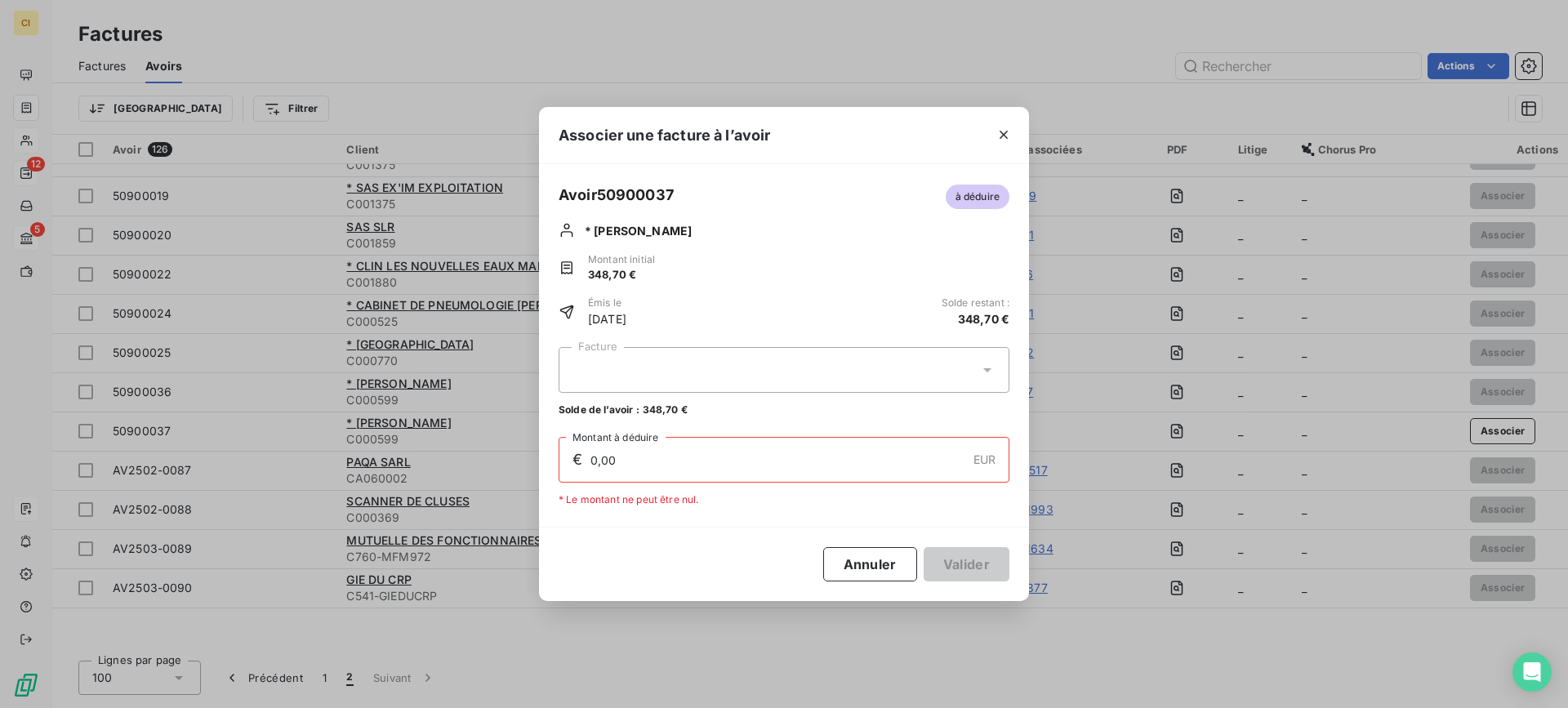
click at [679, 362] on div at bounding box center [783, 369] width 450 height 46
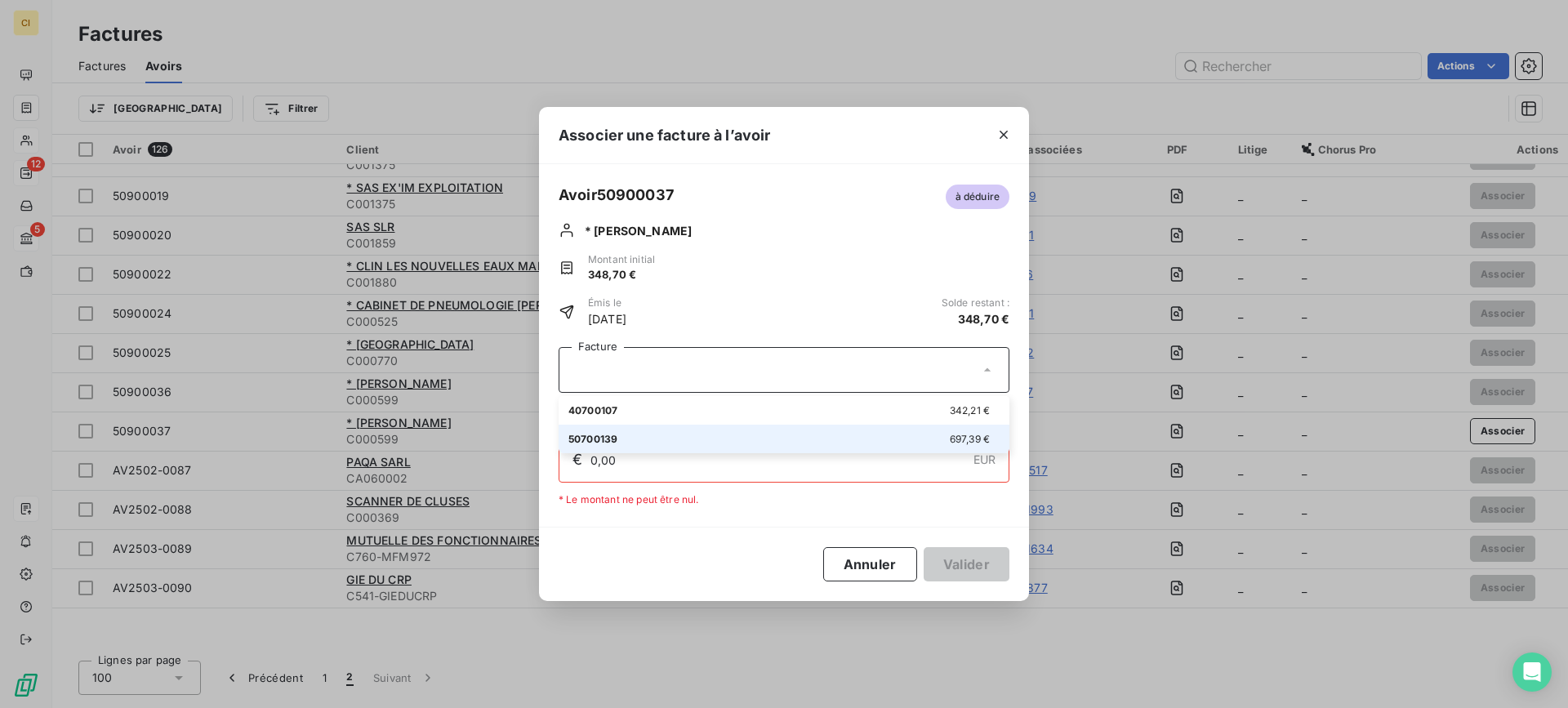
click at [605, 437] on span "50700139" at bounding box center [592, 439] width 49 height 12
type input "348,70"
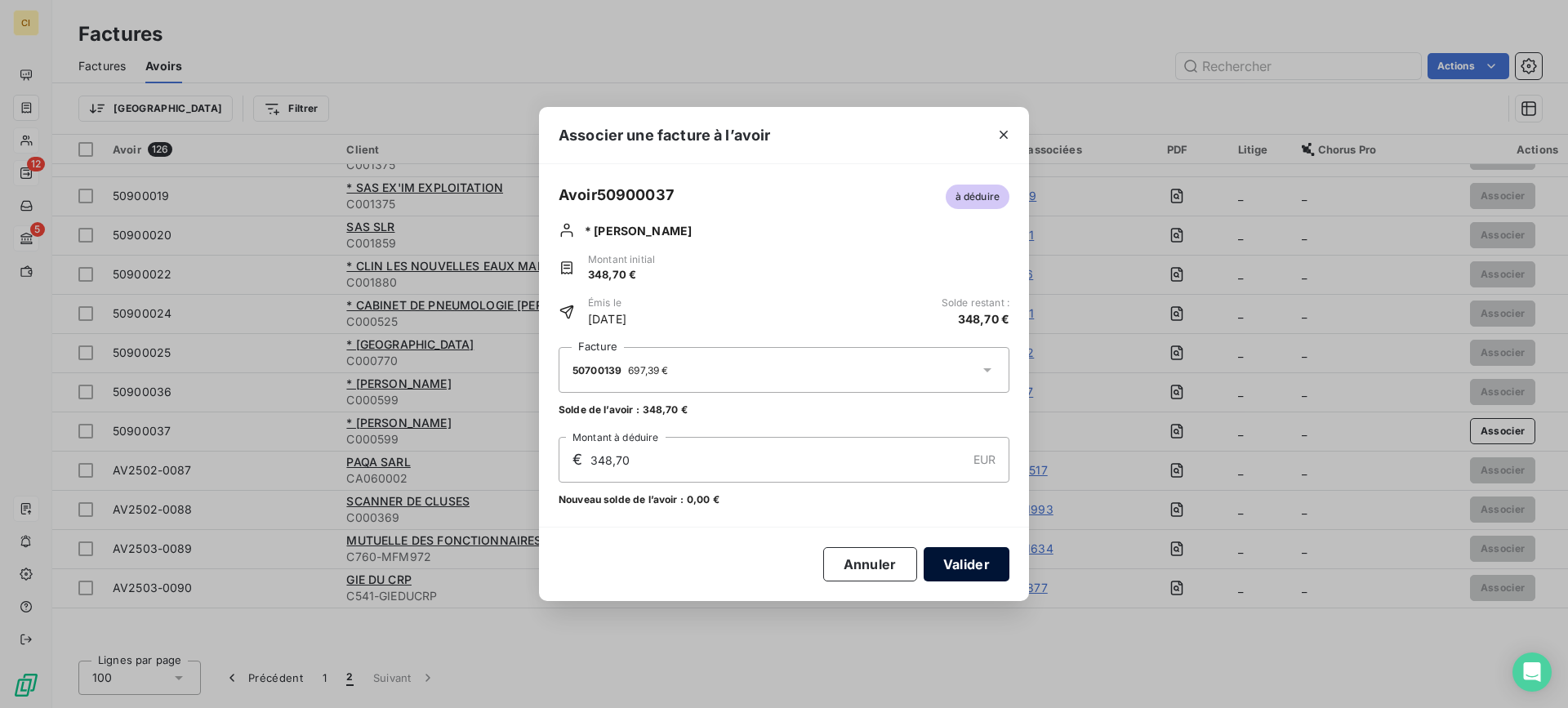
click at [973, 561] on button "Valider" at bounding box center [966, 564] width 86 height 35
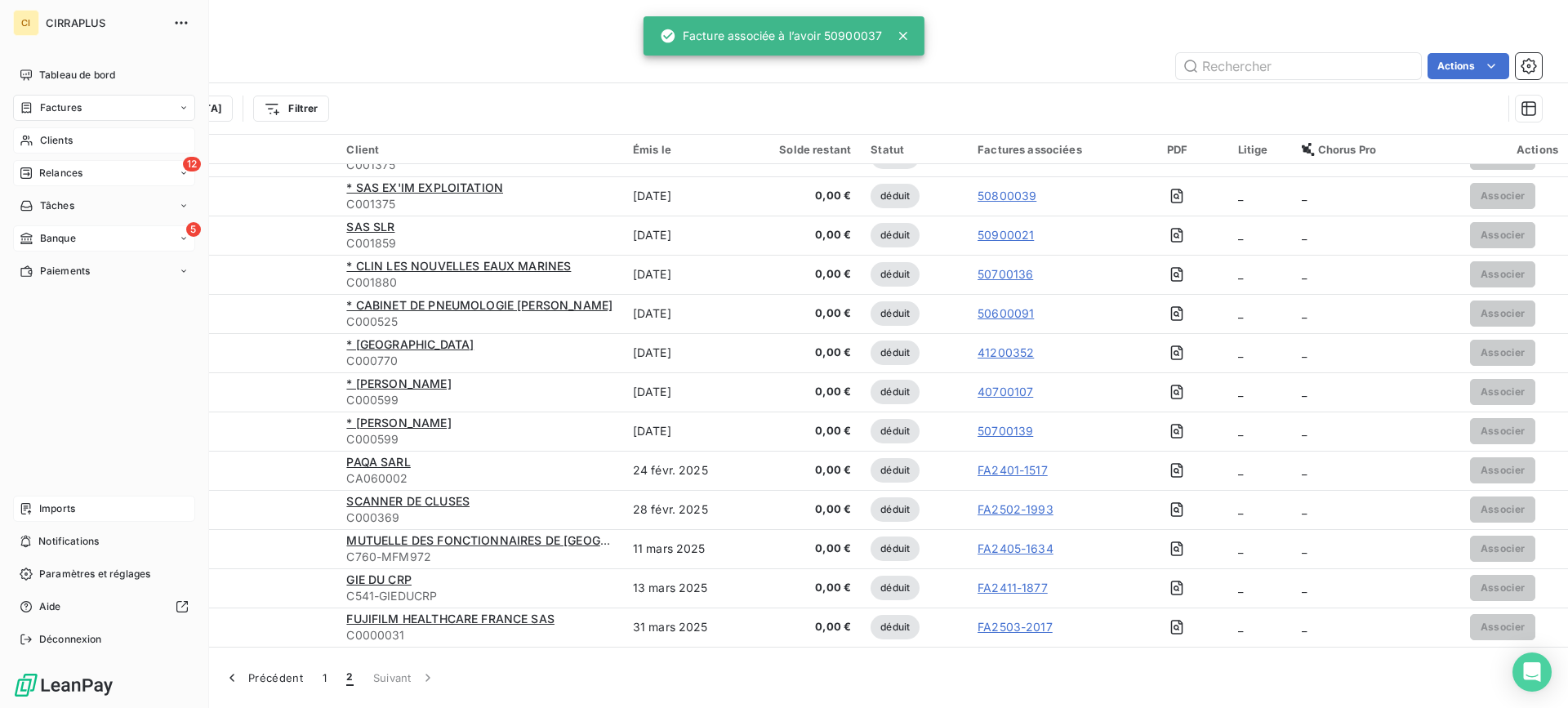
drag, startPoint x: 52, startPoint y: 138, endPoint x: 63, endPoint y: 136, distance: 11.2
click at [53, 137] on span "Clients" at bounding box center [56, 140] width 33 height 15
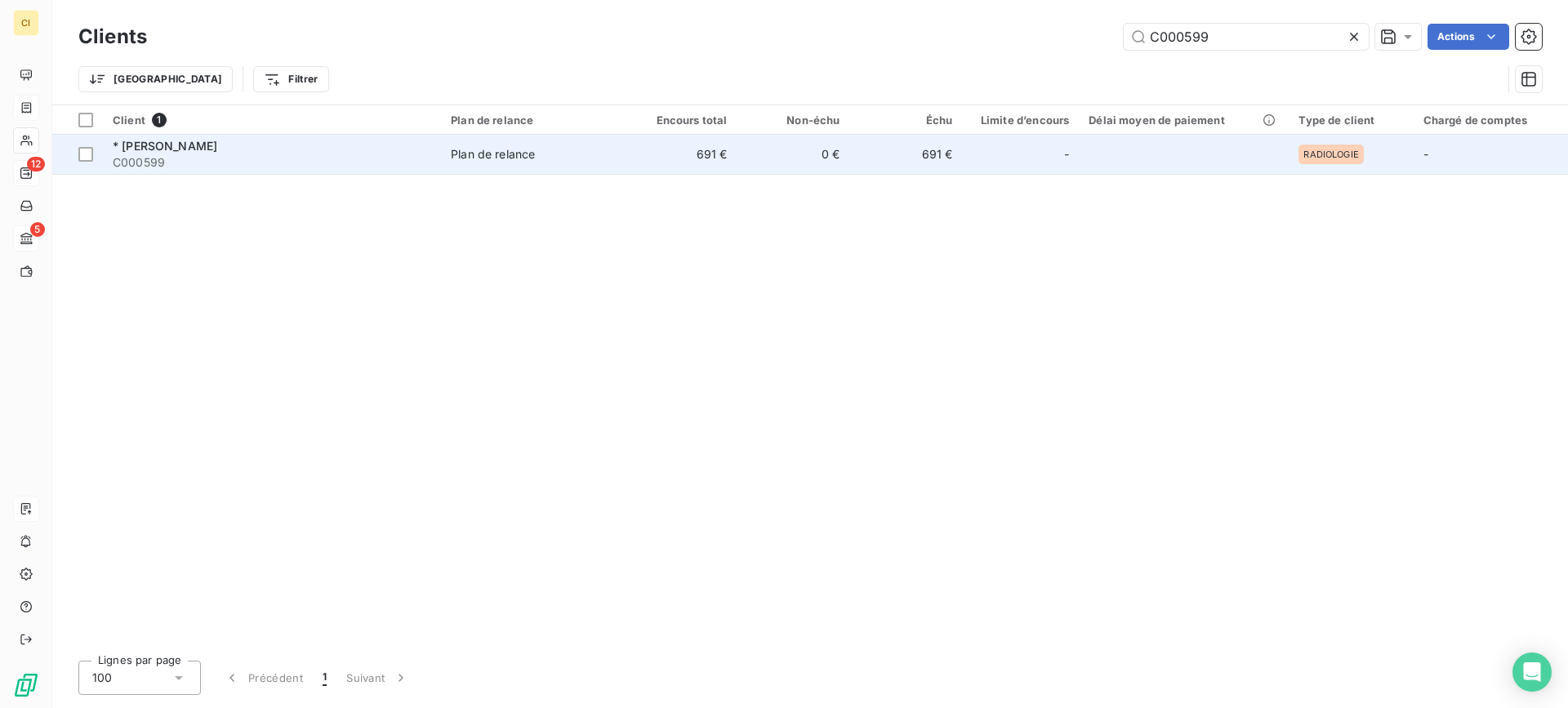
click at [167, 147] on span "* [PERSON_NAME]" at bounding box center [164, 146] width 105 height 14
